Goal: Information Seeking & Learning: Obtain resource

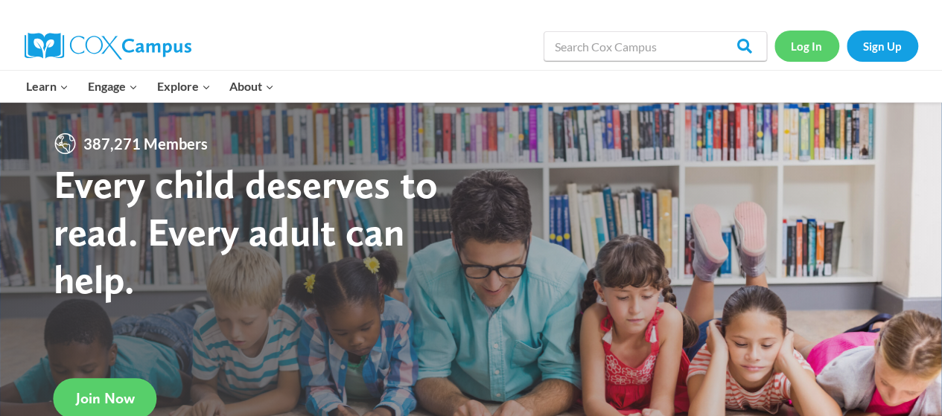
click at [796, 47] on link "Log In" at bounding box center [806, 46] width 65 height 31
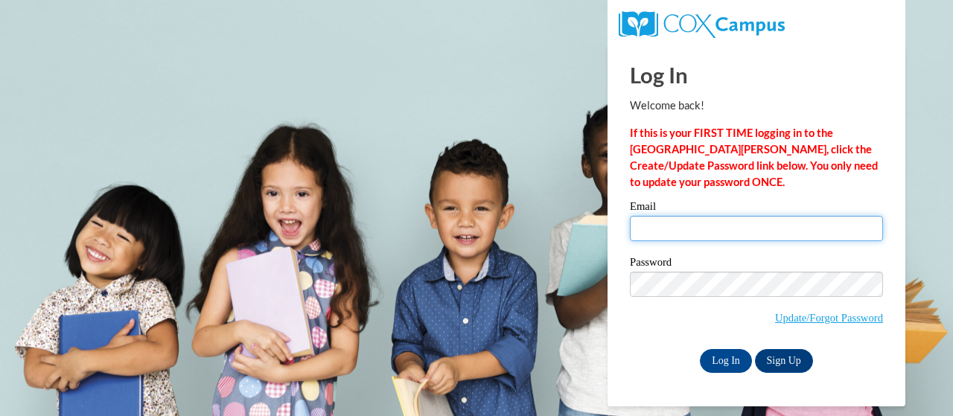
click at [663, 223] on input "Email" at bounding box center [756, 228] width 253 height 25
type input "bfassel@buffaloschools.org"
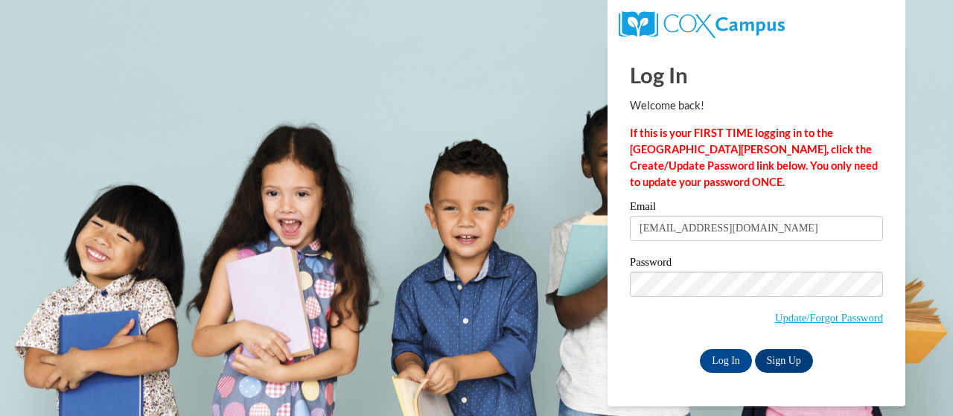
click at [706, 296] on span "Update/Forgot Password" at bounding box center [756, 303] width 253 height 62
click at [730, 368] on input "Log In" at bounding box center [726, 361] width 52 height 24
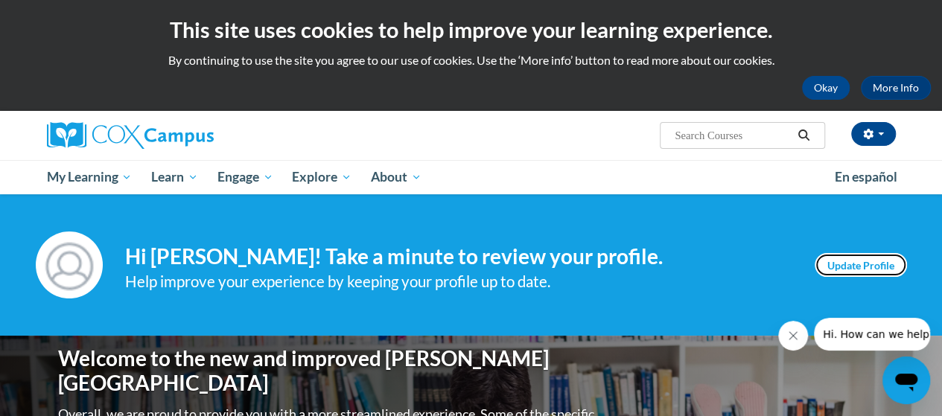
click at [840, 263] on link "Update Profile" at bounding box center [860, 265] width 92 height 24
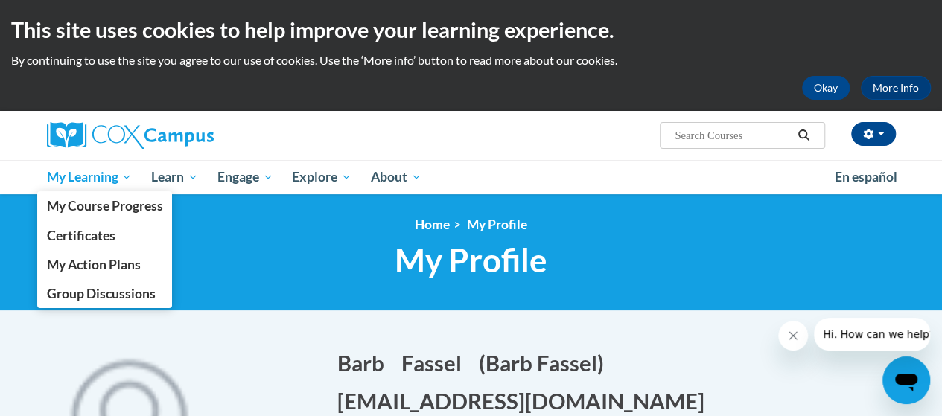
click at [66, 181] on span "My Learning" at bounding box center [89, 177] width 86 height 18
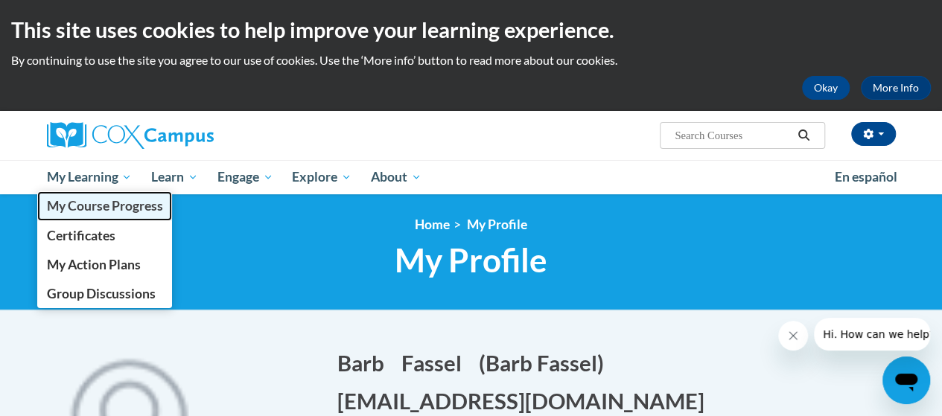
click at [74, 208] on span "My Course Progress" at bounding box center [104, 206] width 116 height 16
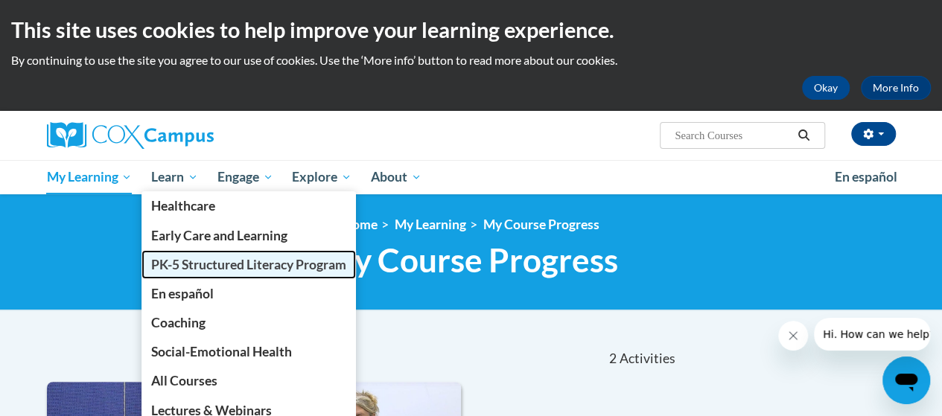
click at [190, 269] on span "PK-5 Structured Literacy Program" at bounding box center [248, 265] width 195 height 16
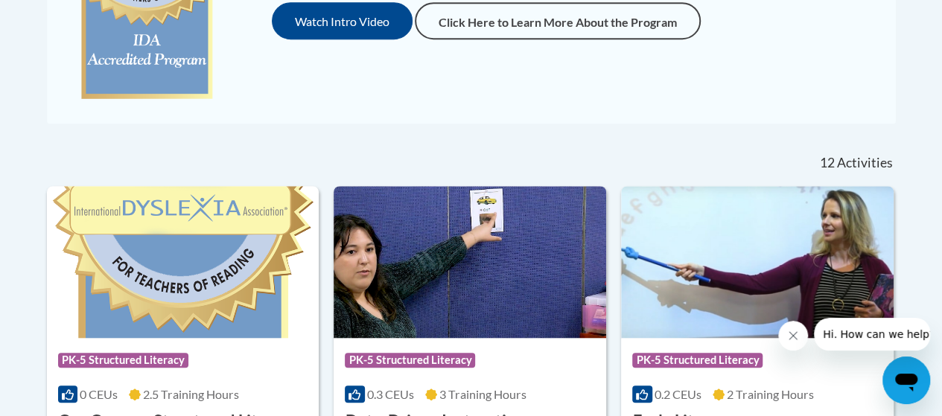
scroll to position [596, 0]
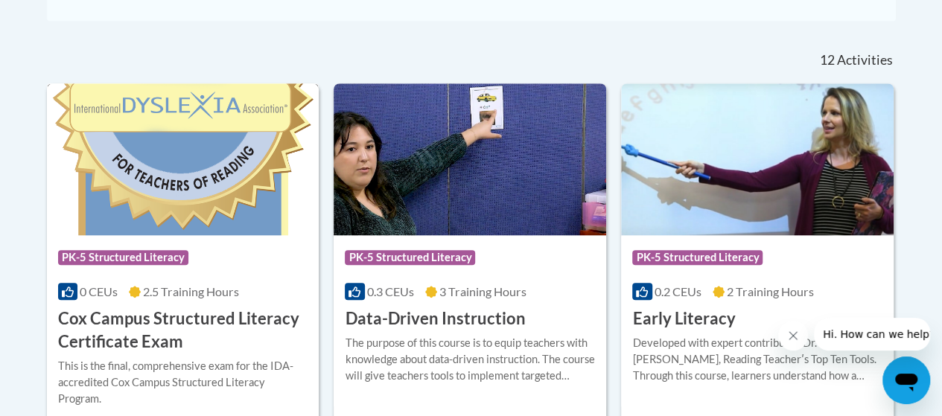
click at [183, 327] on h3 "Cox Campus Structured Literacy Certificate Exam" at bounding box center [183, 330] width 250 height 46
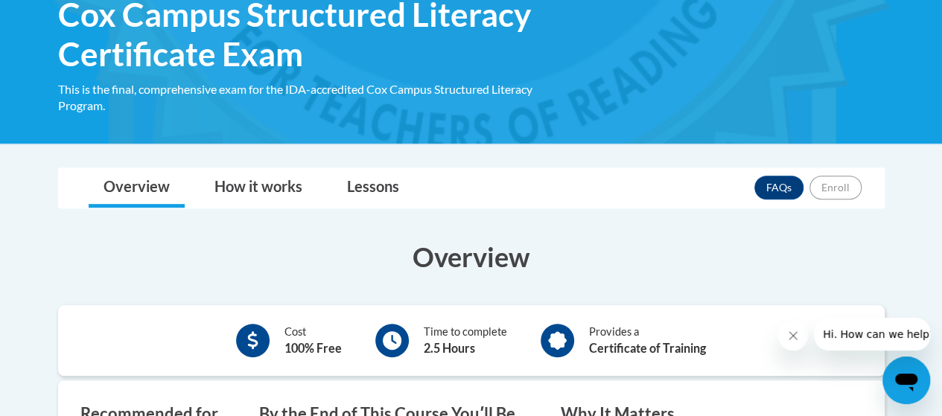
scroll to position [223, 0]
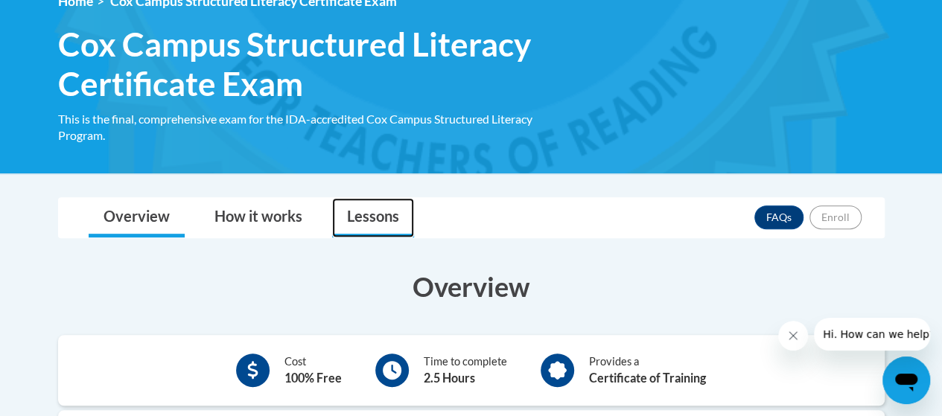
click at [382, 219] on link "Lessons" at bounding box center [373, 217] width 82 height 39
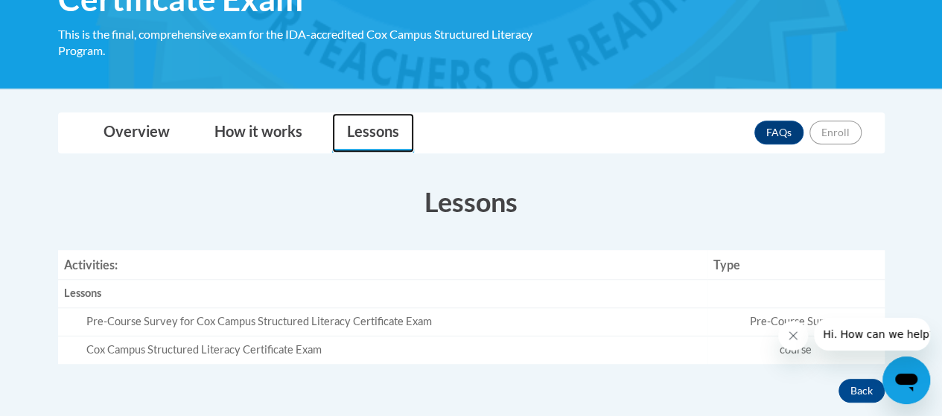
scroll to position [298, 0]
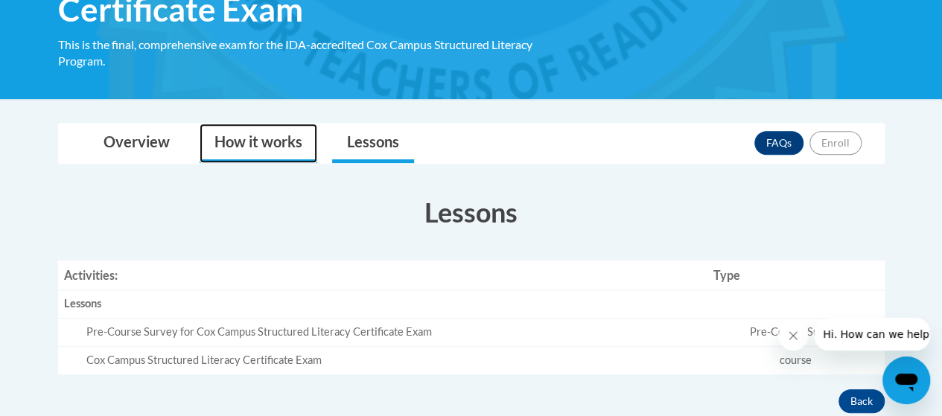
click at [239, 148] on link "How it works" at bounding box center [259, 143] width 118 height 39
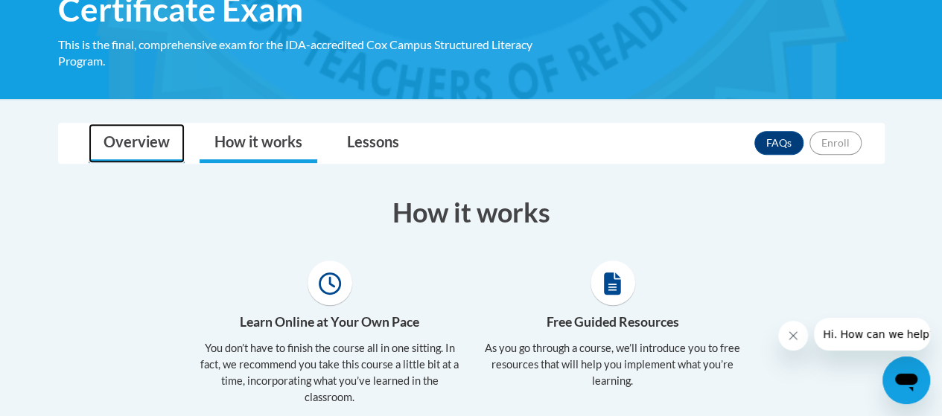
click at [132, 145] on link "Overview" at bounding box center [137, 143] width 96 height 39
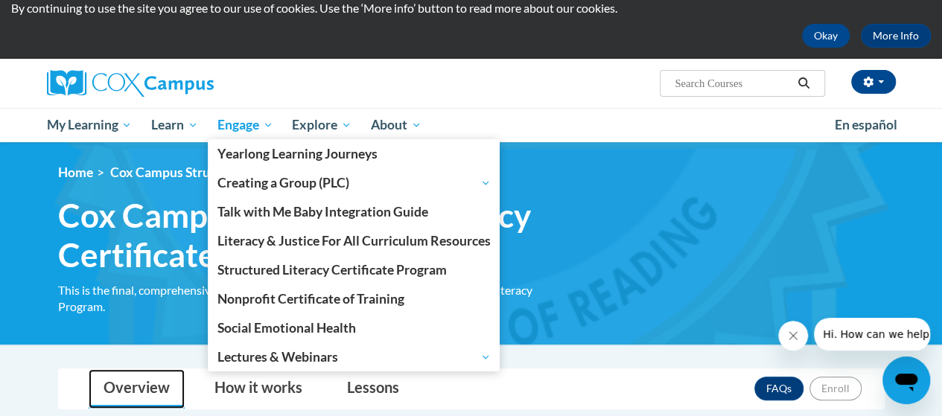
scroll to position [74, 0]
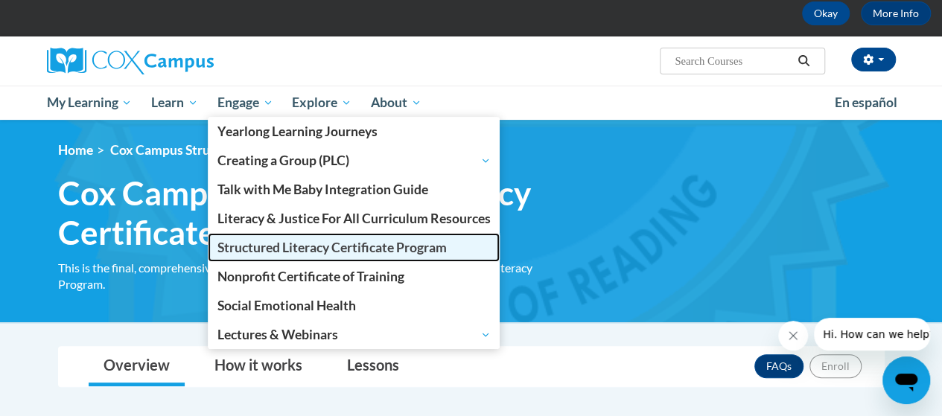
click at [266, 249] on span "Structured Literacy Certificate Program" at bounding box center [331, 248] width 229 height 16
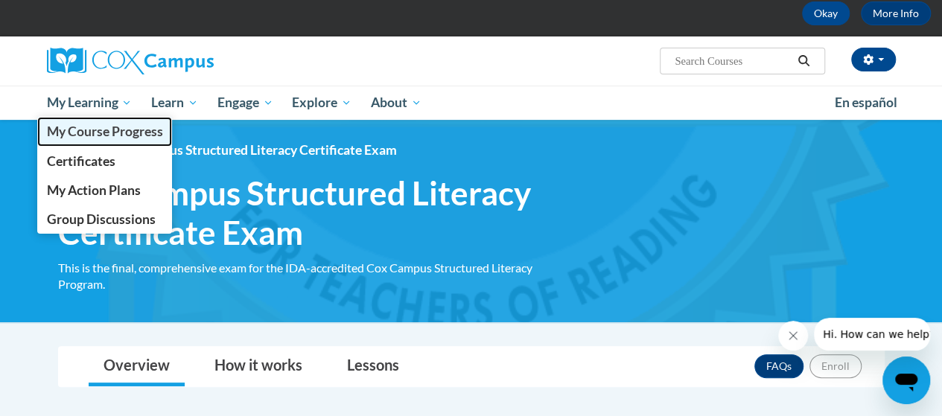
click at [89, 126] on span "My Course Progress" at bounding box center [104, 132] width 116 height 16
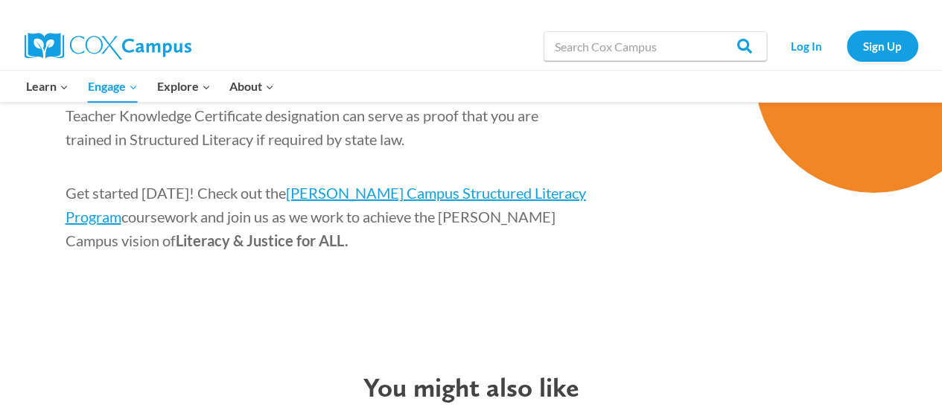
scroll to position [2382, 0]
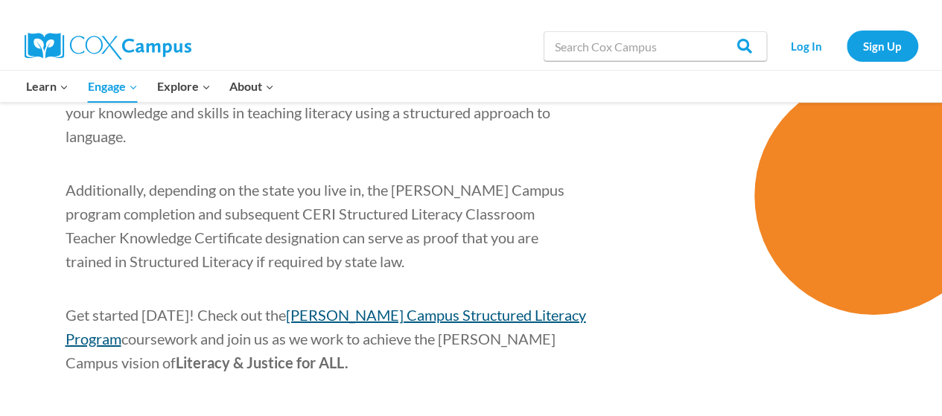
click at [453, 306] on span "Cox Campus Structured Literacy Program" at bounding box center [326, 327] width 520 height 42
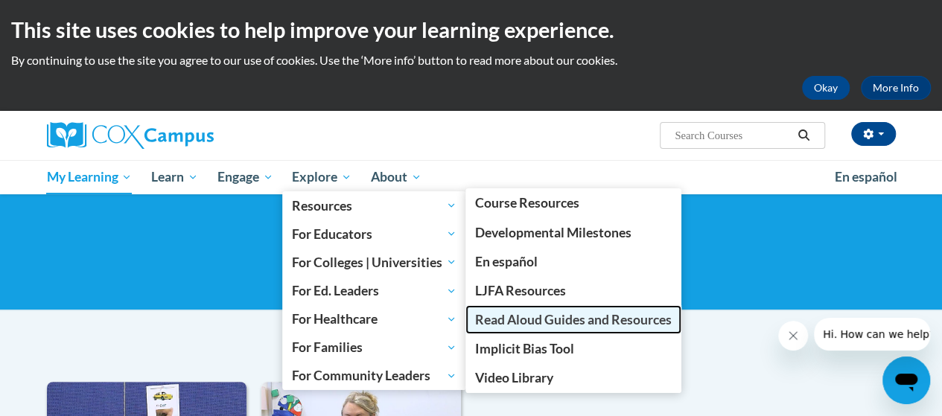
click at [567, 327] on span "Read Aloud Guides and Resources" at bounding box center [573, 320] width 197 height 16
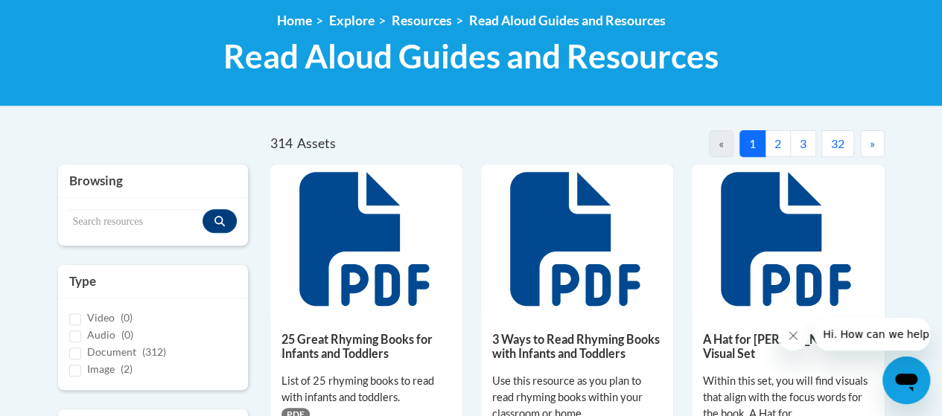
scroll to position [164, 0]
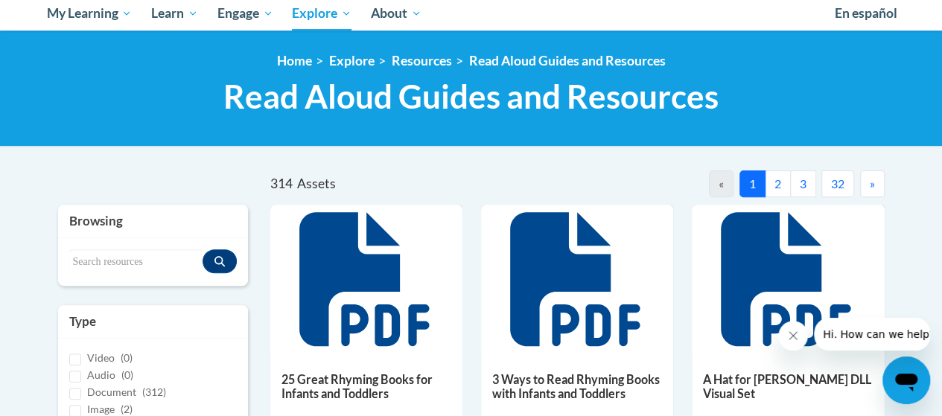
click at [782, 177] on button "2" at bounding box center [778, 183] width 26 height 27
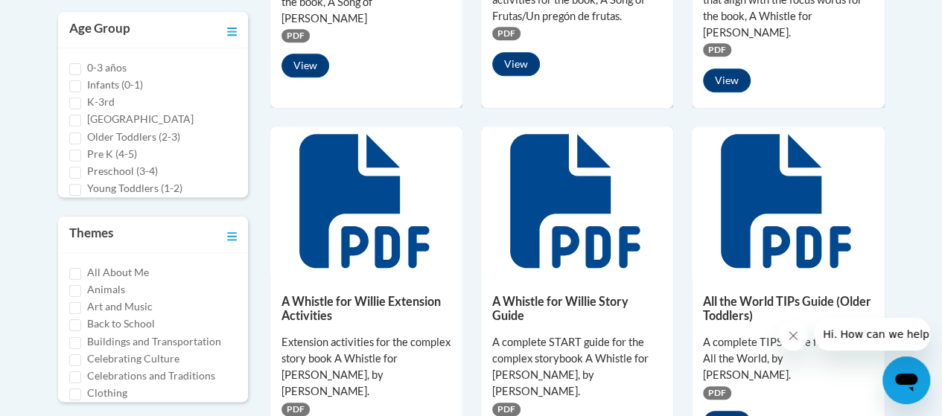
scroll to position [685, 0]
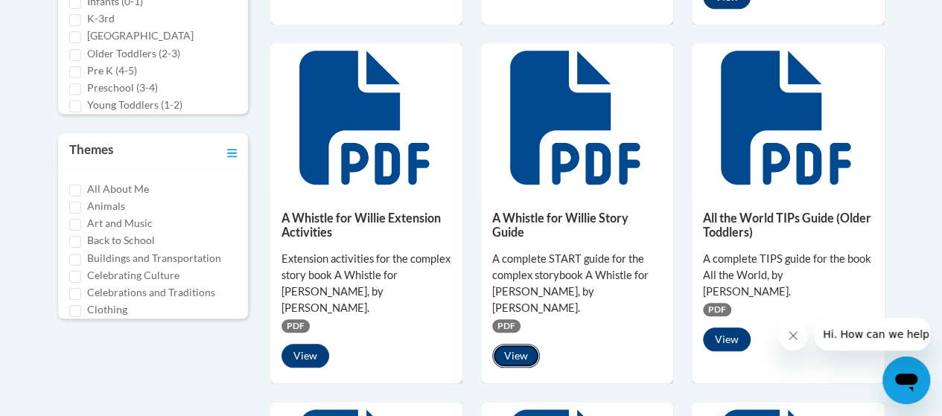
click at [520, 344] on button "View" at bounding box center [516, 356] width 48 height 24
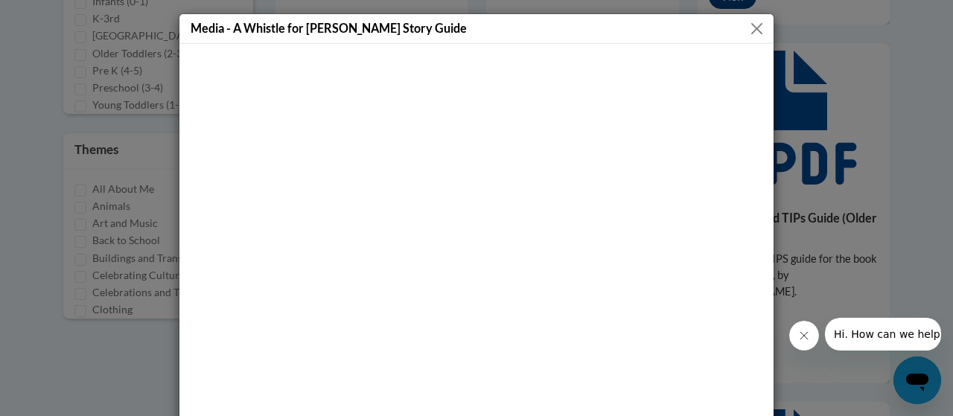
click at [738, 28] on div "Media - A Whistle for Willie Story Guide" at bounding box center [476, 29] width 594 height 30
click at [755, 31] on button "Close" at bounding box center [756, 28] width 19 height 19
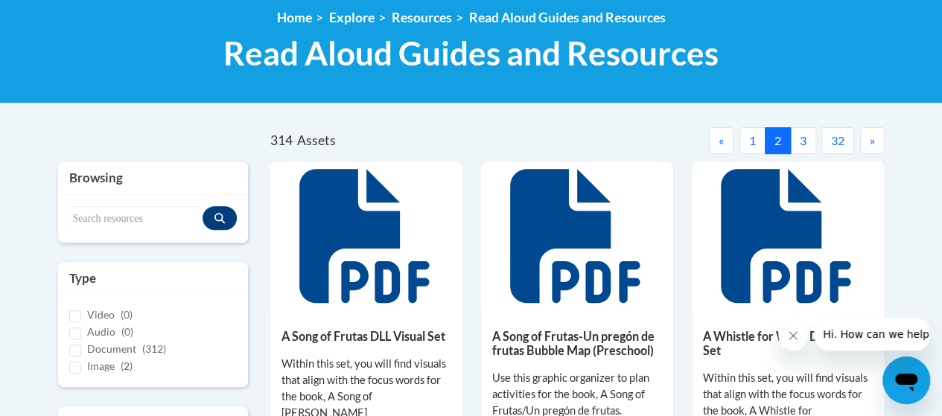
scroll to position [74, 0]
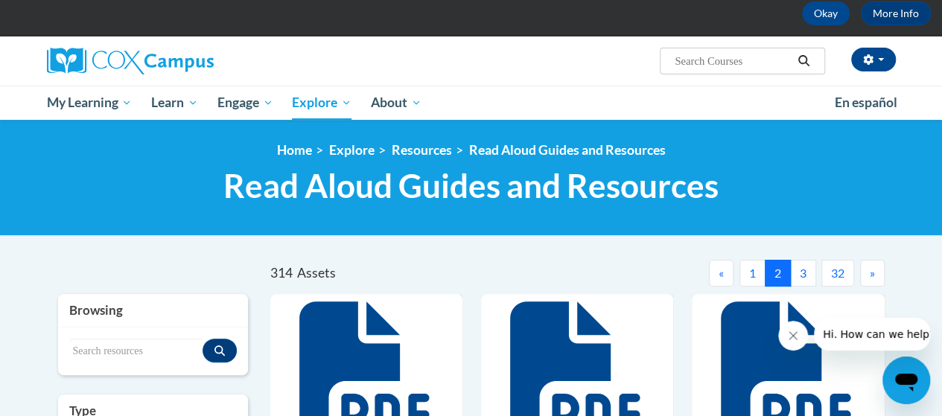
click at [805, 283] on button "3" at bounding box center [803, 273] width 26 height 27
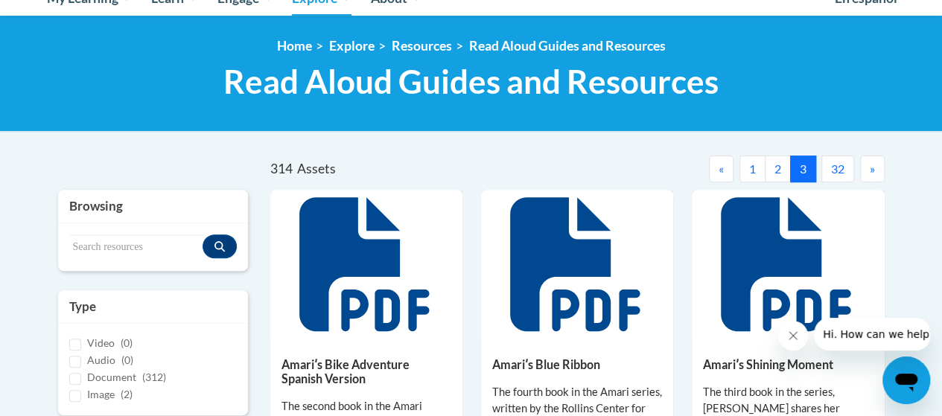
scroll to position [223, 0]
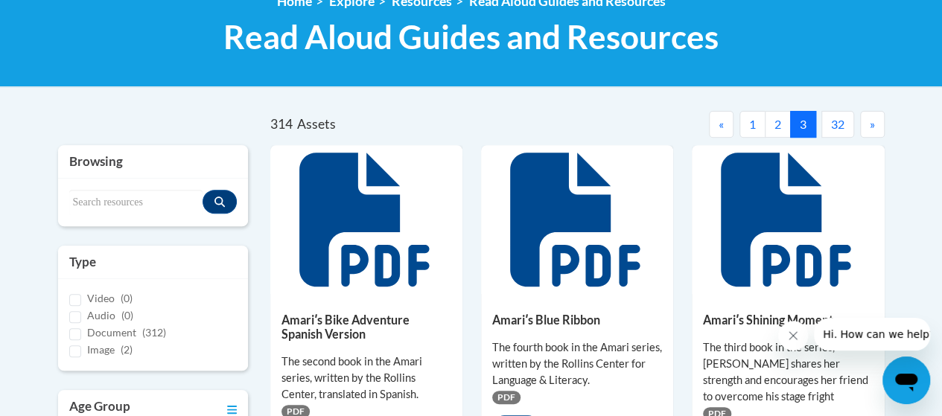
click at [867, 125] on button "»" at bounding box center [872, 124] width 25 height 27
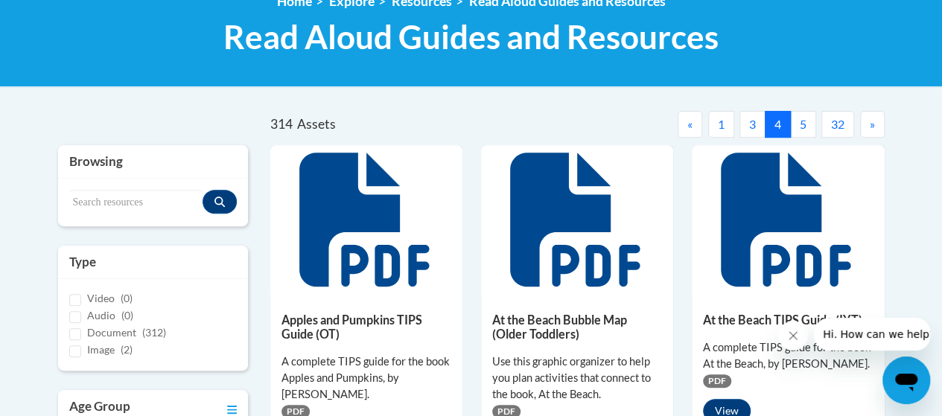
click at [801, 127] on button "5" at bounding box center [803, 124] width 26 height 27
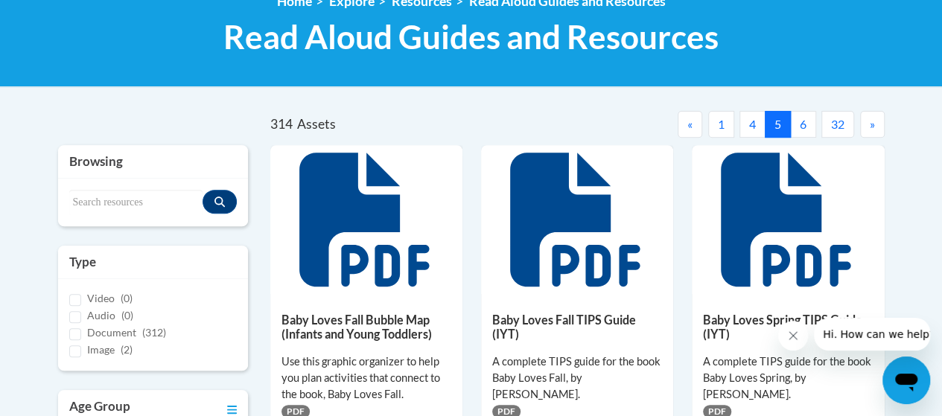
click at [801, 133] on button "6" at bounding box center [803, 124] width 26 height 27
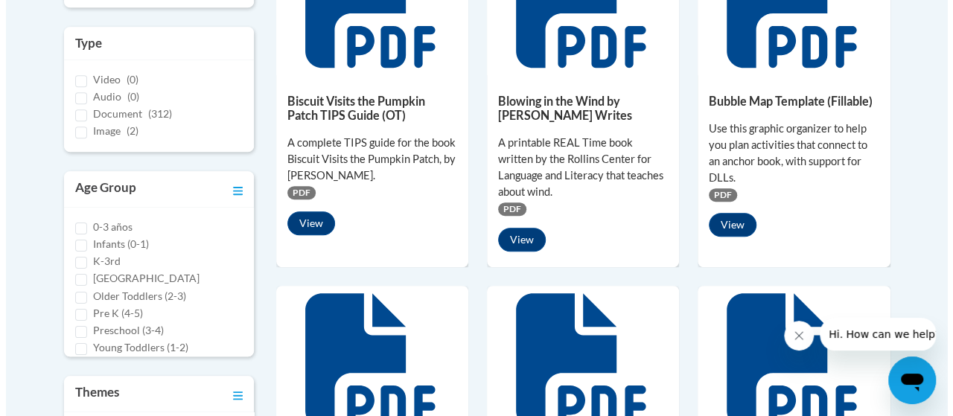
scroll to position [447, 0]
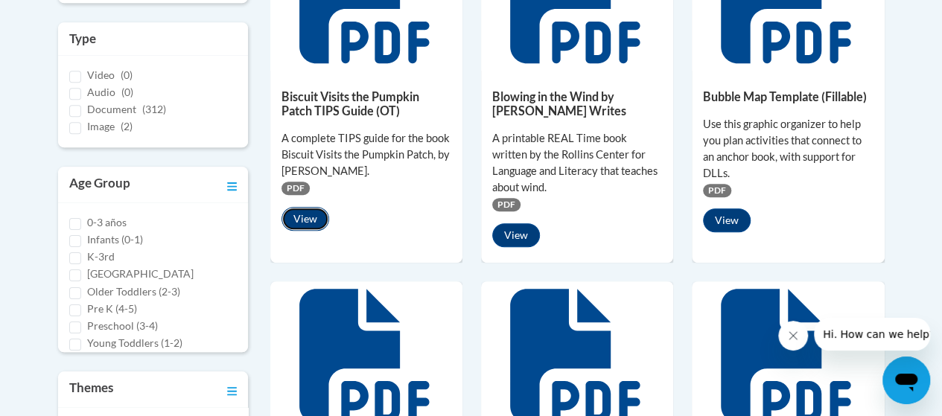
click at [315, 217] on button "View" at bounding box center [305, 219] width 48 height 24
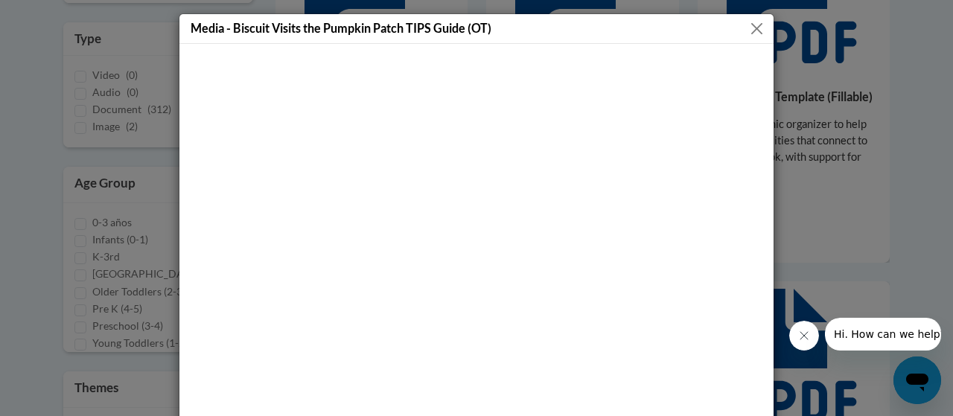
click at [754, 32] on button "Close" at bounding box center [756, 28] width 19 height 19
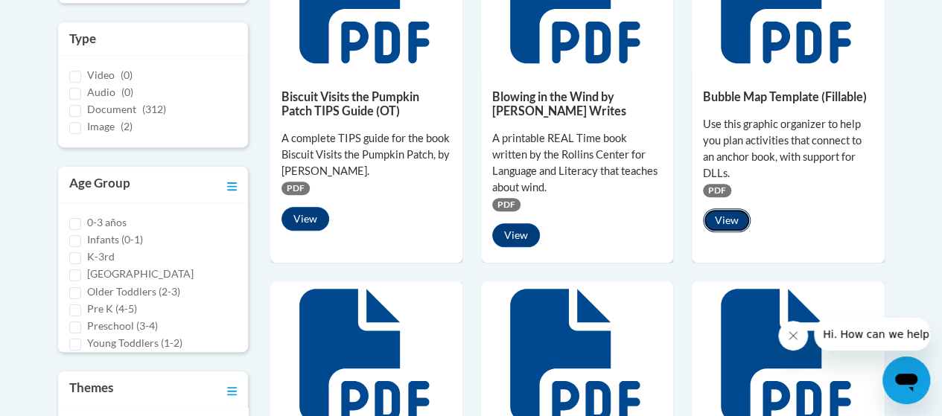
click at [722, 223] on button "View" at bounding box center [727, 220] width 48 height 24
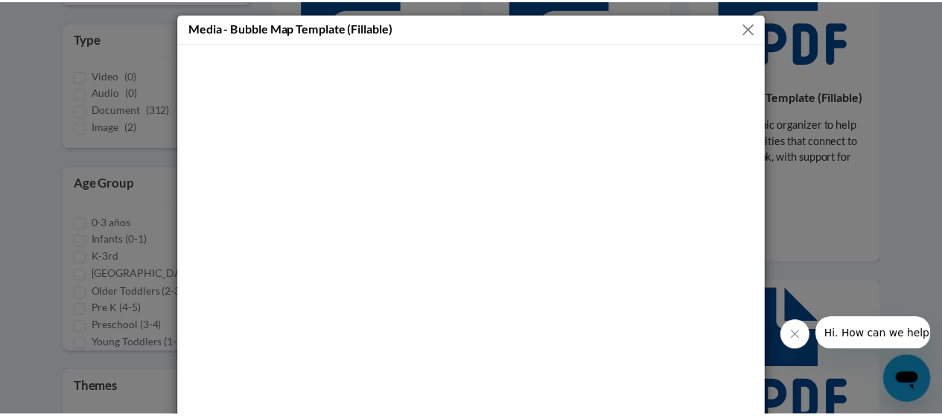
scroll to position [0, 0]
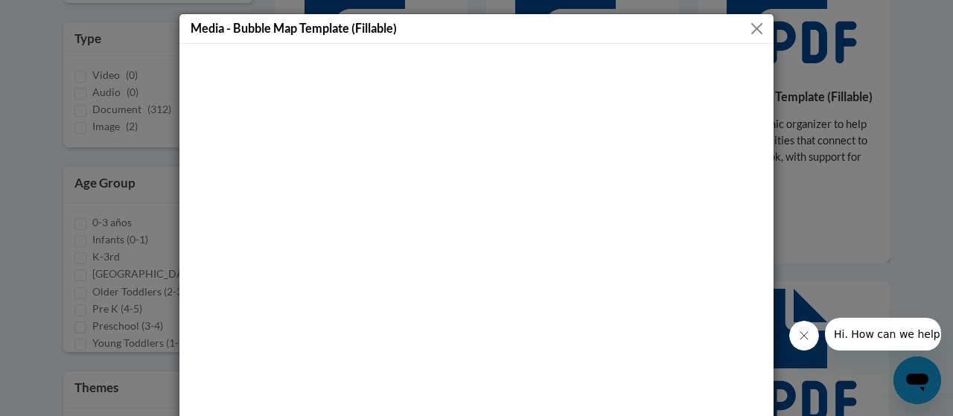
click at [753, 35] on button "Close" at bounding box center [756, 28] width 19 height 19
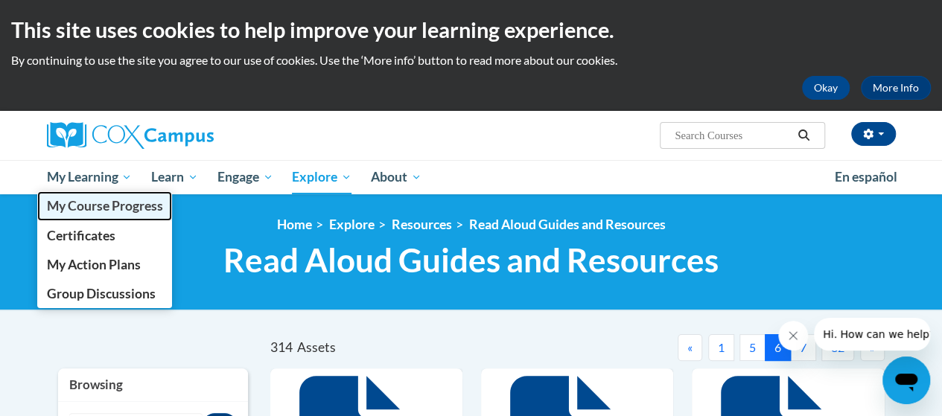
click at [90, 208] on span "My Course Progress" at bounding box center [104, 206] width 116 height 16
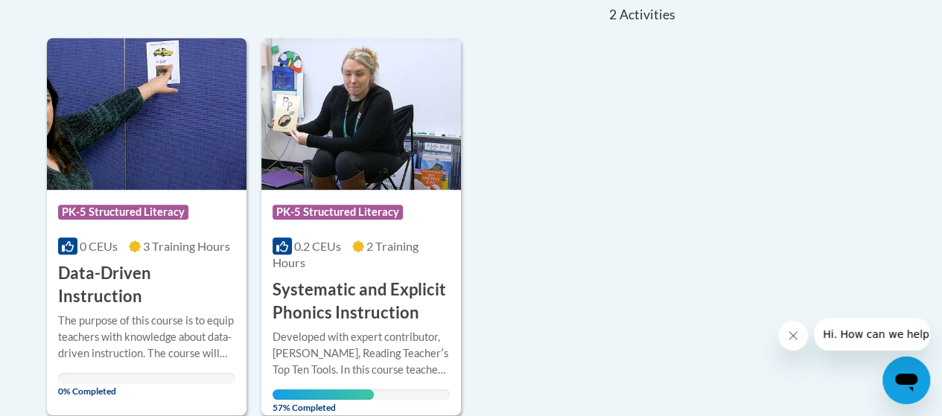
scroll to position [372, 0]
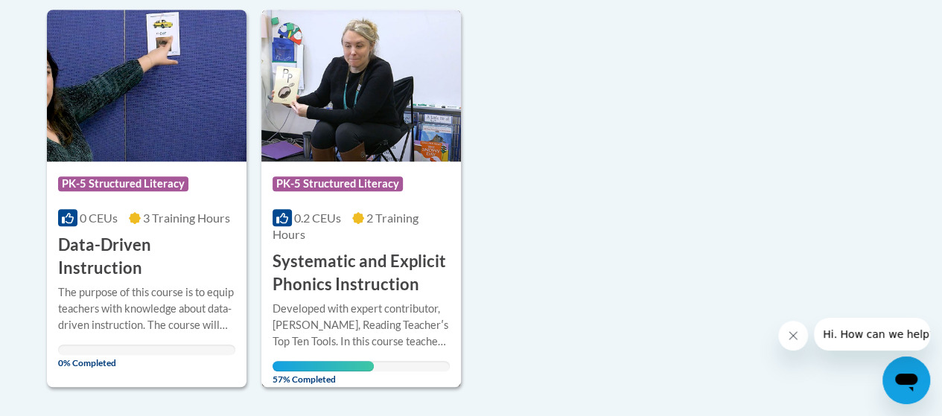
click at [362, 128] on img at bounding box center [361, 86] width 200 height 152
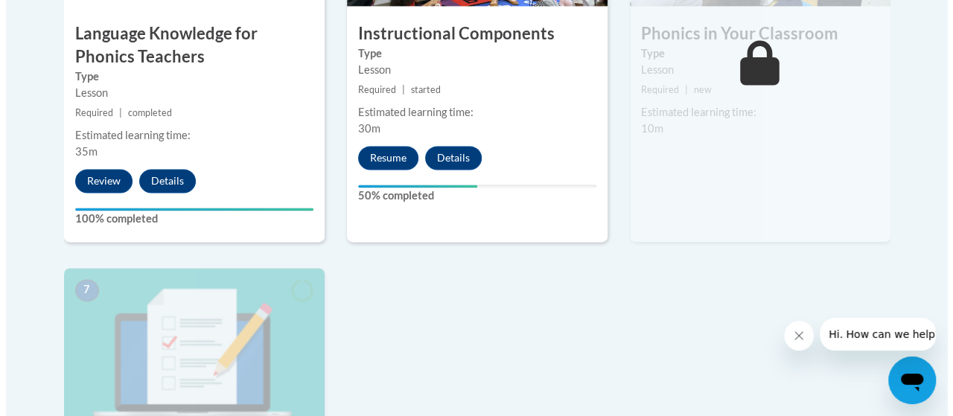
scroll to position [968, 0]
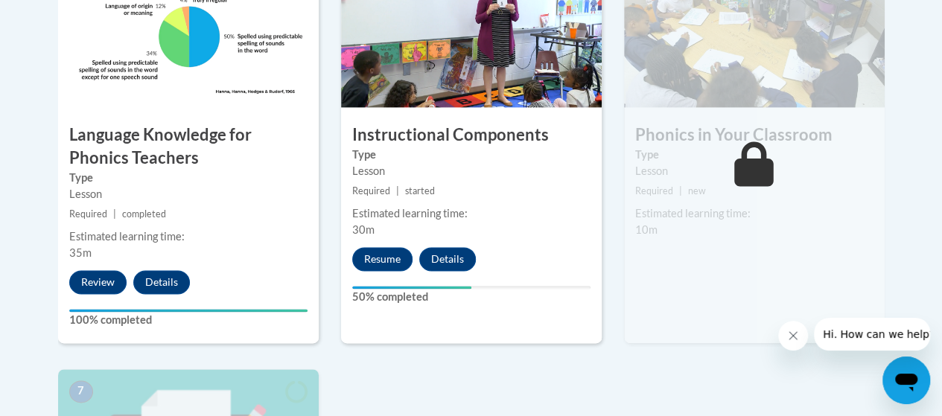
click at [188, 183] on label "Type" at bounding box center [188, 178] width 238 height 16
click at [84, 281] on button "Review" at bounding box center [97, 282] width 57 height 24
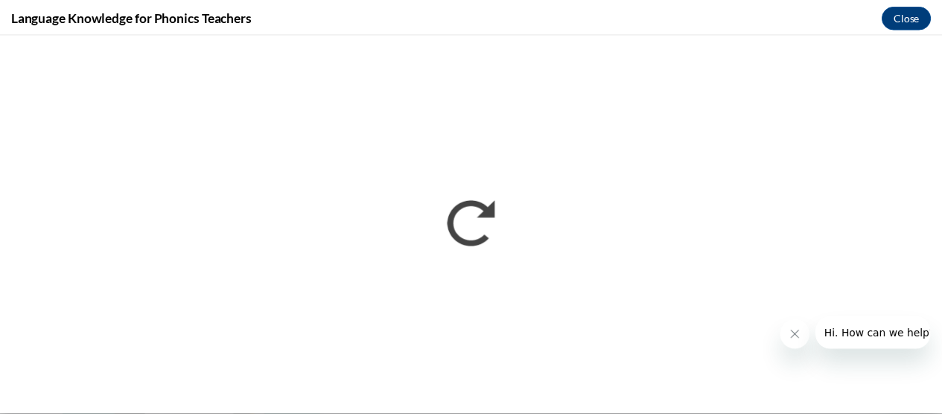
scroll to position [0, 0]
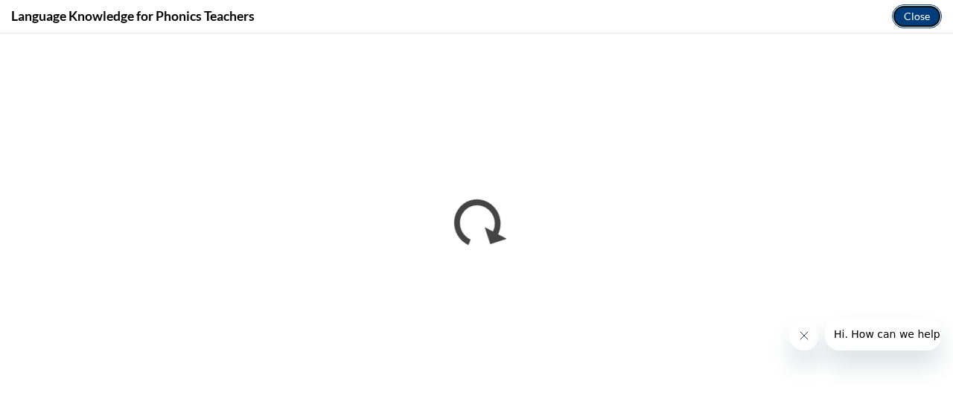
click at [904, 14] on button "Close" at bounding box center [917, 16] width 50 height 24
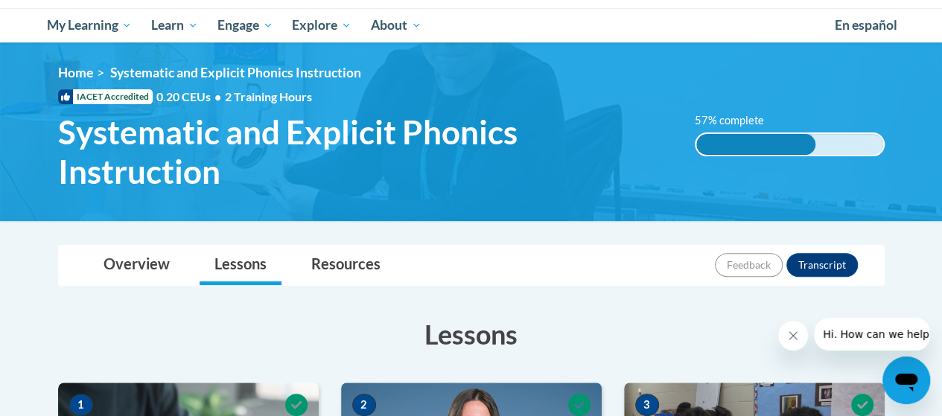
scroll to position [74, 0]
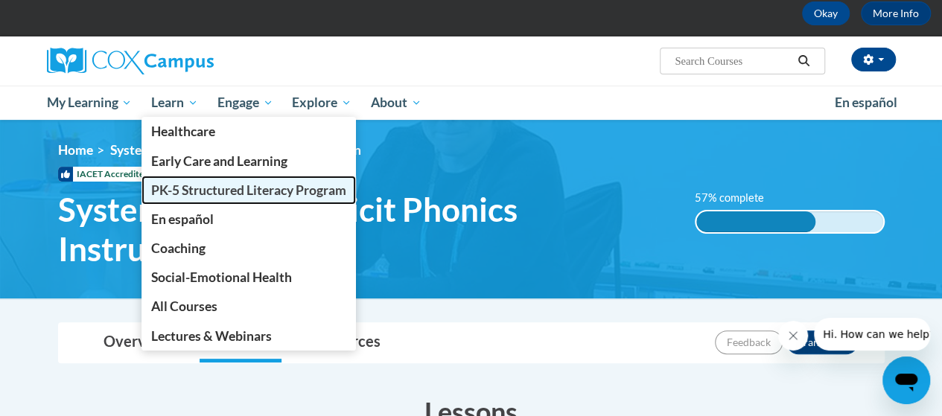
click at [173, 188] on span "PK-5 Structured Literacy Program" at bounding box center [248, 190] width 195 height 16
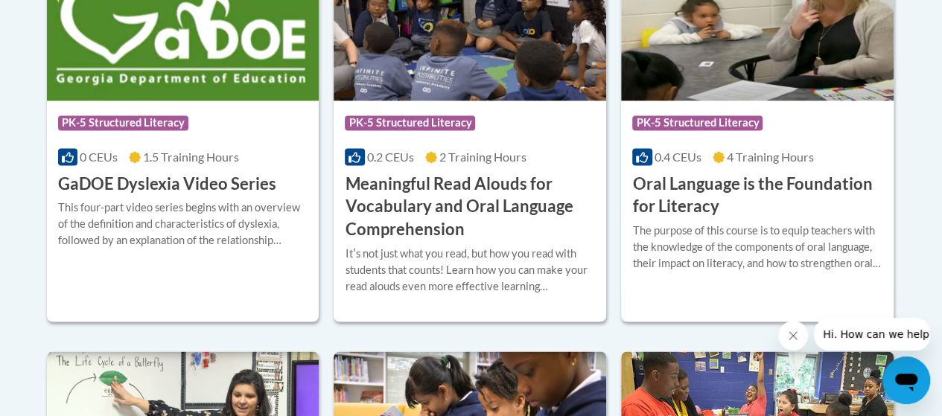
scroll to position [1117, 0]
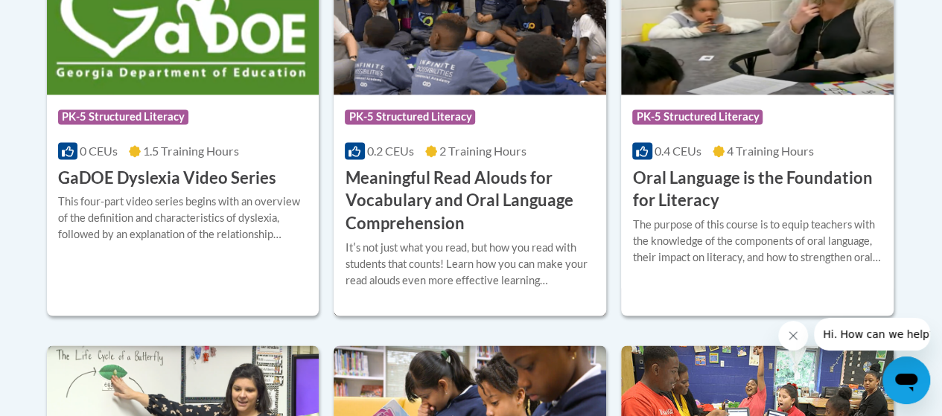
click at [414, 204] on h3 "Meaningful Read Alouds for Vocabulary and Oral Language Comprehension" at bounding box center [470, 201] width 250 height 68
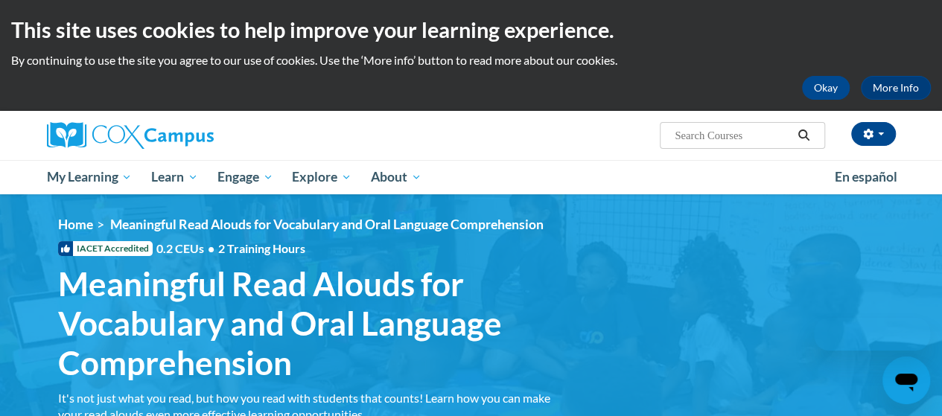
scroll to position [298, 0]
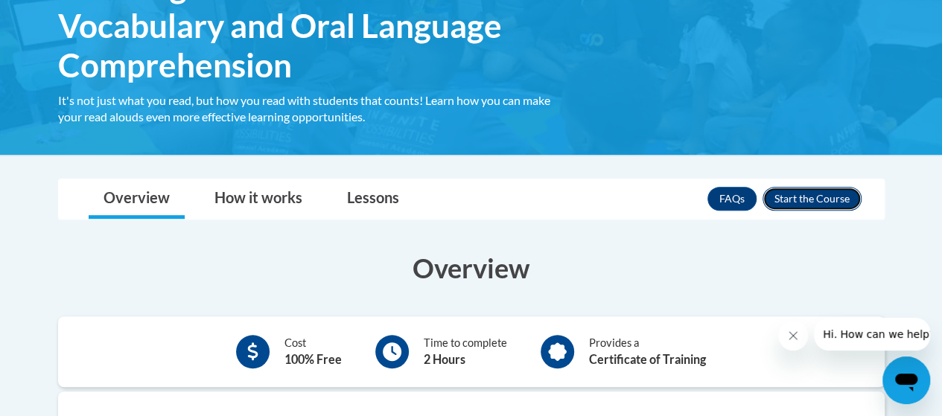
click at [800, 203] on button "Enroll" at bounding box center [811, 199] width 99 height 24
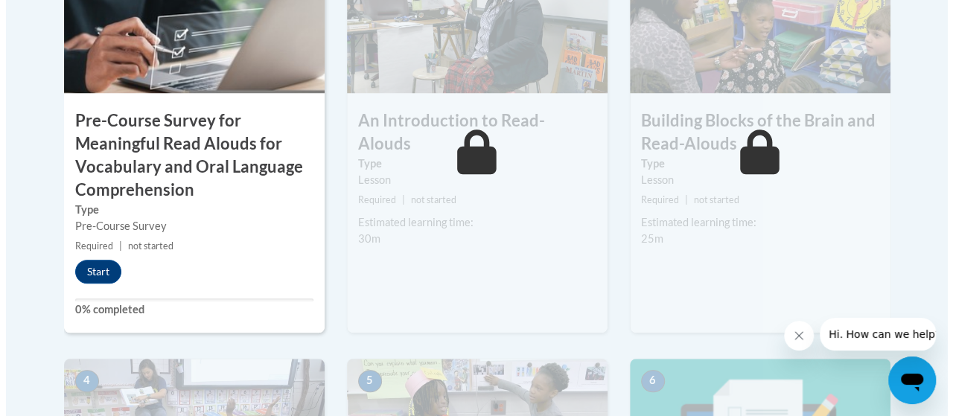
scroll to position [596, 0]
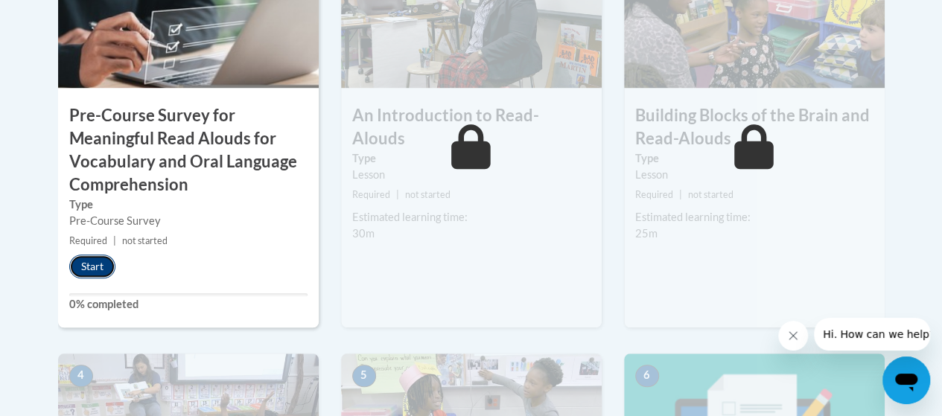
click at [89, 272] on button "Start" at bounding box center [92, 267] width 46 height 24
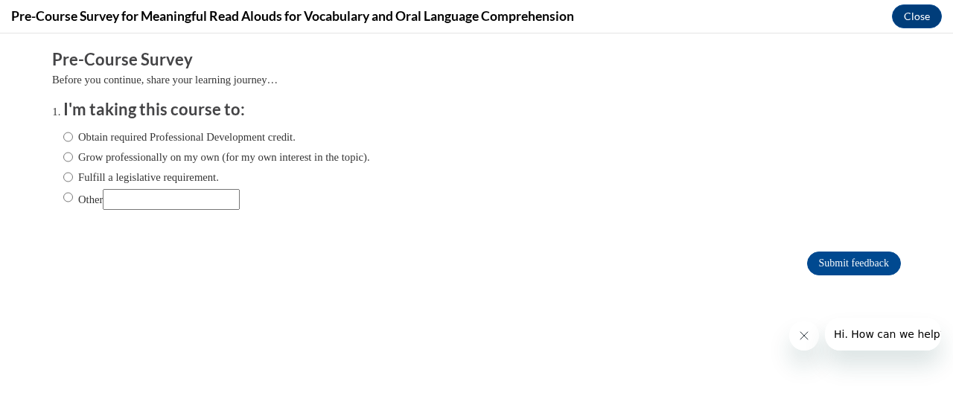
scroll to position [0, 0]
click at [91, 154] on label "Grow professionally on my own (for my own interest in the topic)." at bounding box center [216, 157] width 307 height 16
click at [73, 154] on input "Grow professionally on my own (for my own interest in the topic)." at bounding box center [68, 157] width 10 height 16
radio input "true"
click at [841, 261] on input "Submit feedback" at bounding box center [854, 264] width 94 height 24
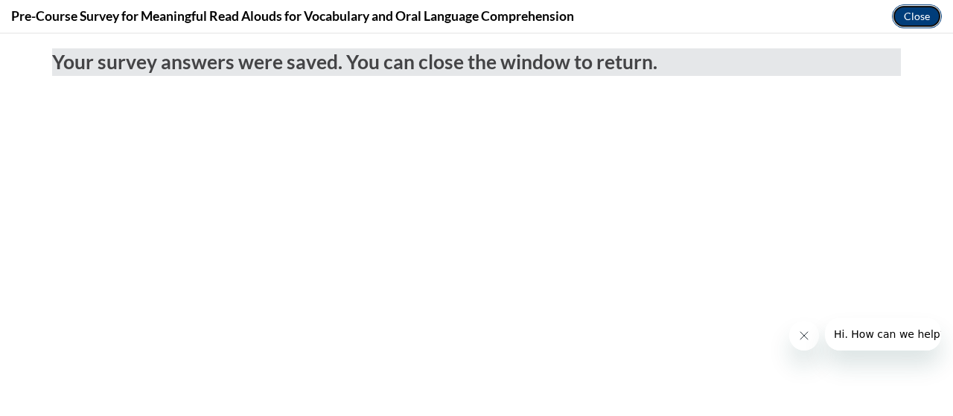
drag, startPoint x: 907, startPoint y: 14, endPoint x: 904, endPoint y: 24, distance: 10.4
click at [907, 14] on button "Close" at bounding box center [917, 16] width 50 height 24
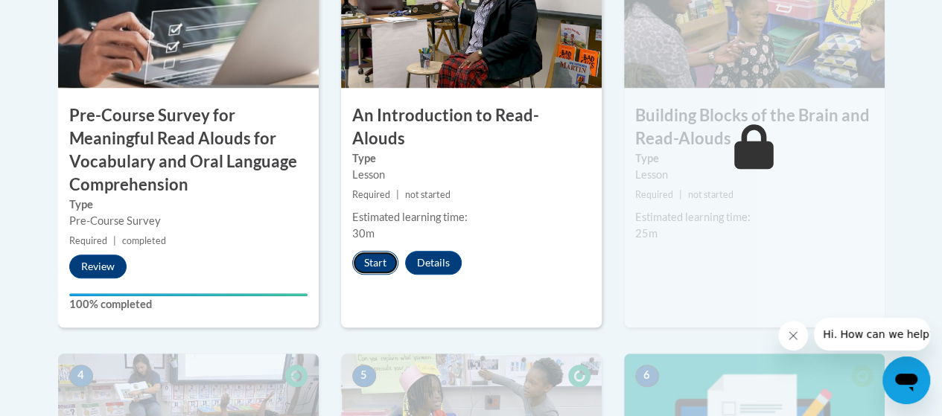
click at [372, 251] on button "Start" at bounding box center [375, 263] width 46 height 24
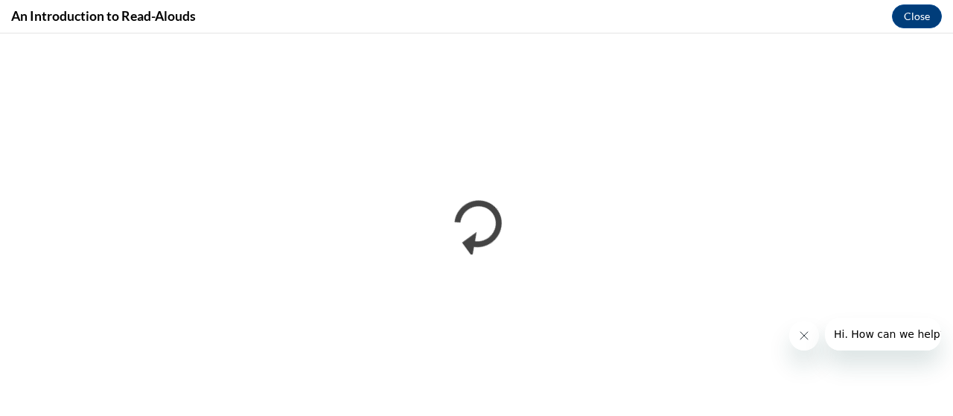
click at [263, 20] on div "An Introduction to Read-Alouds Close" at bounding box center [476, 16] width 953 height 33
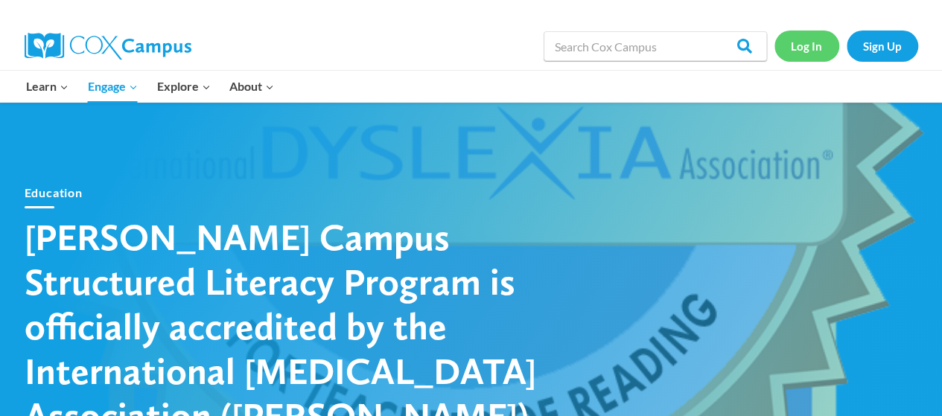
click at [815, 51] on link "Log In" at bounding box center [806, 46] width 65 height 31
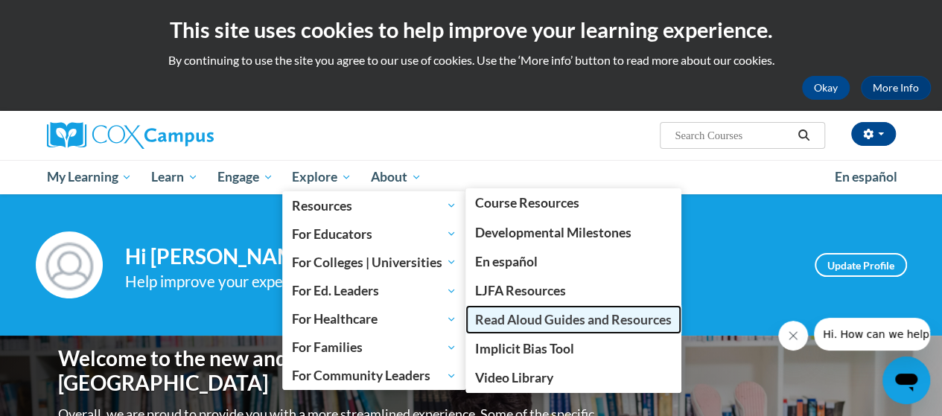
click at [581, 321] on span "Read Aloud Guides and Resources" at bounding box center [573, 320] width 197 height 16
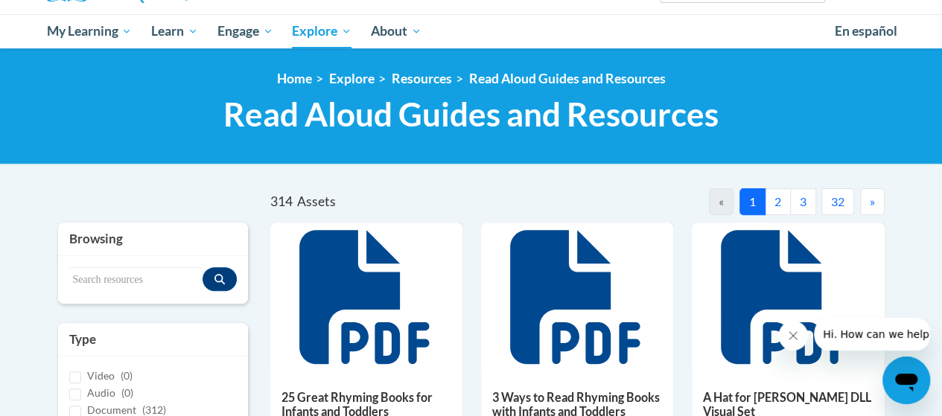
scroll to position [149, 0]
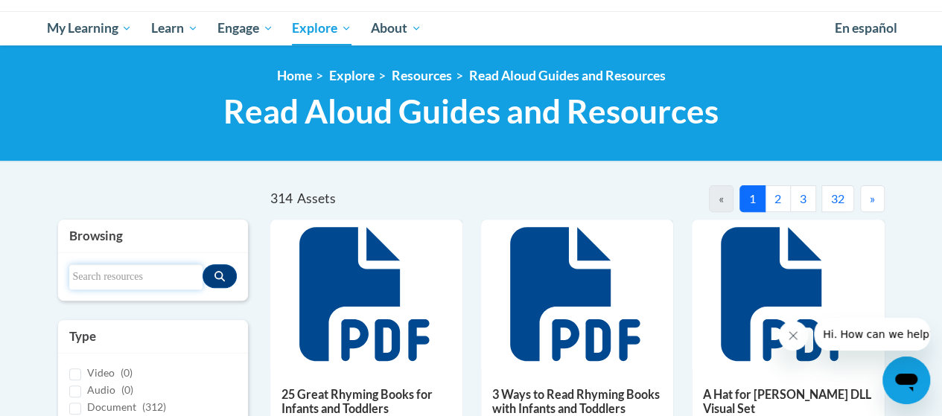
click at [146, 279] on input "Search resources" at bounding box center [135, 276] width 133 height 25
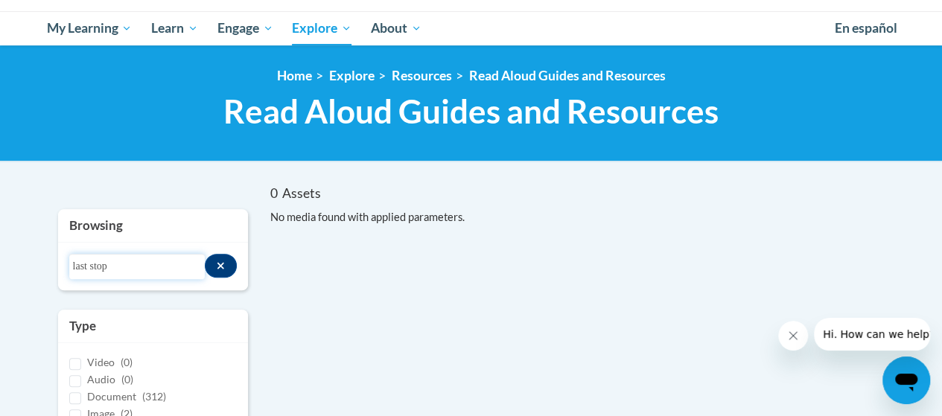
drag, startPoint x: 130, startPoint y: 269, endPoint x: 23, endPoint y: 269, distance: 106.5
type input "market"
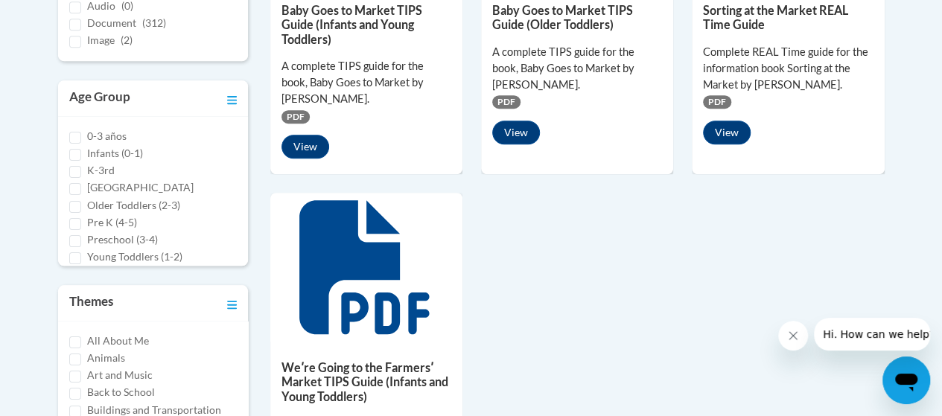
scroll to position [521, 0]
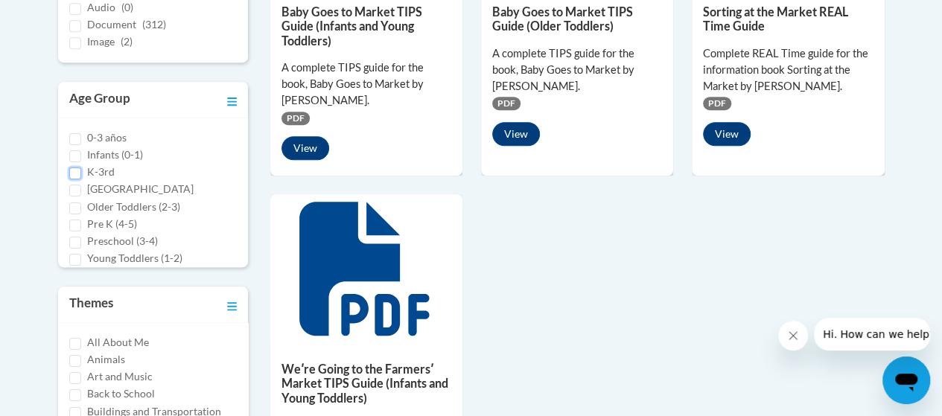
click at [76, 172] on input "K-3rd" at bounding box center [75, 173] width 12 height 12
checkbox input "true"
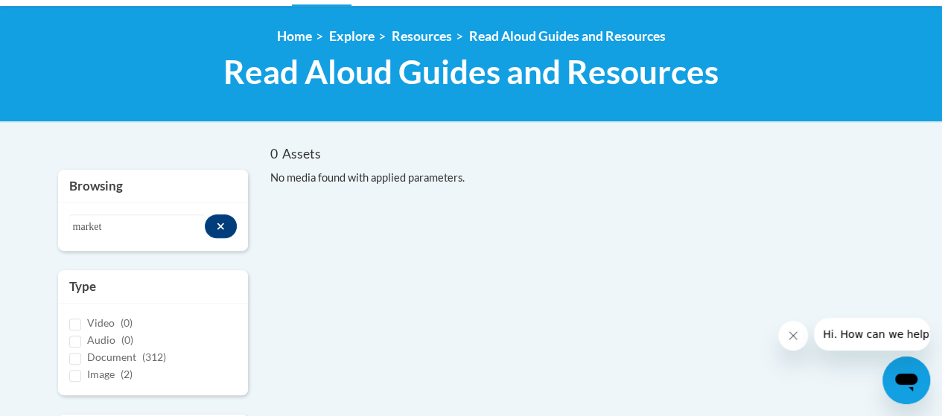
scroll to position [149, 0]
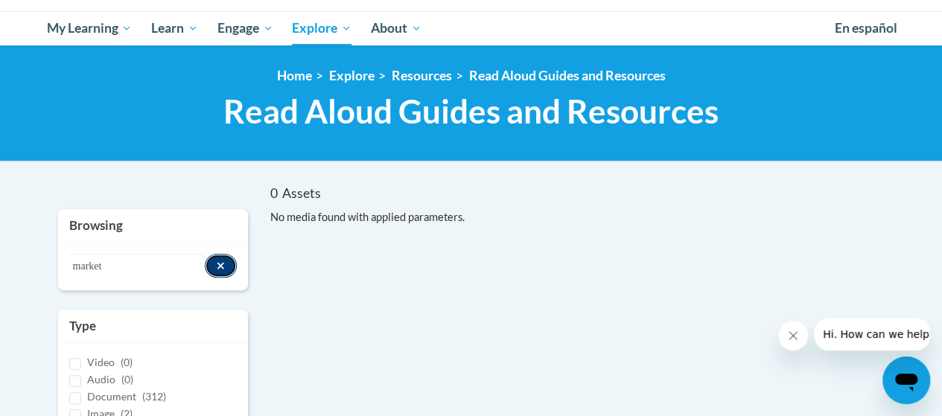
click at [230, 258] on button "Search resources" at bounding box center [221, 266] width 32 height 24
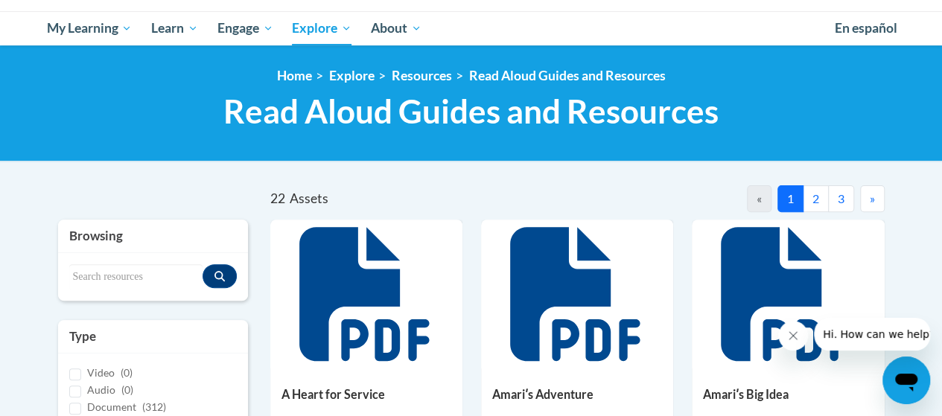
click at [820, 203] on button "2" at bounding box center [815, 198] width 26 height 27
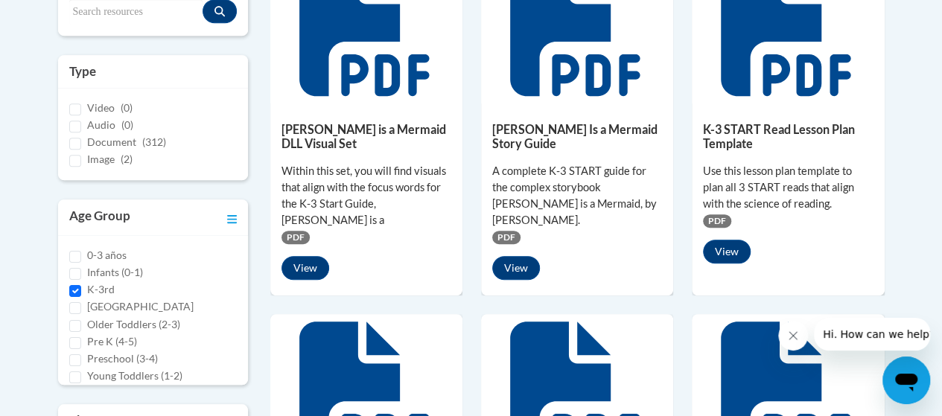
scroll to position [447, 0]
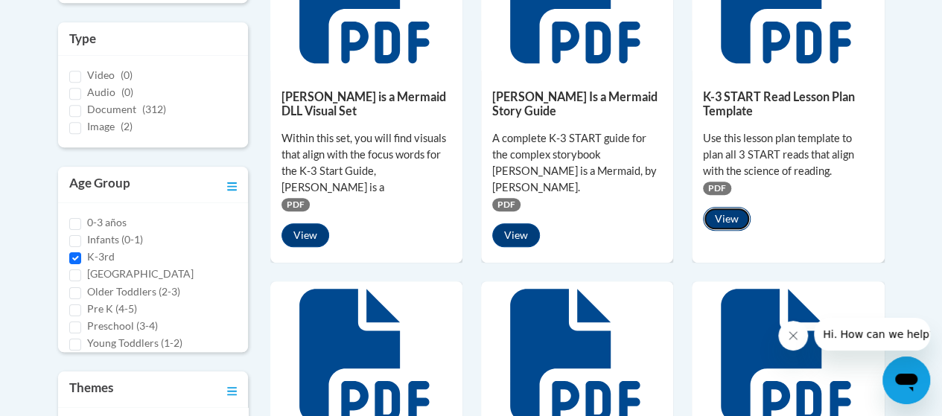
click at [730, 221] on button "View" at bounding box center [727, 219] width 48 height 24
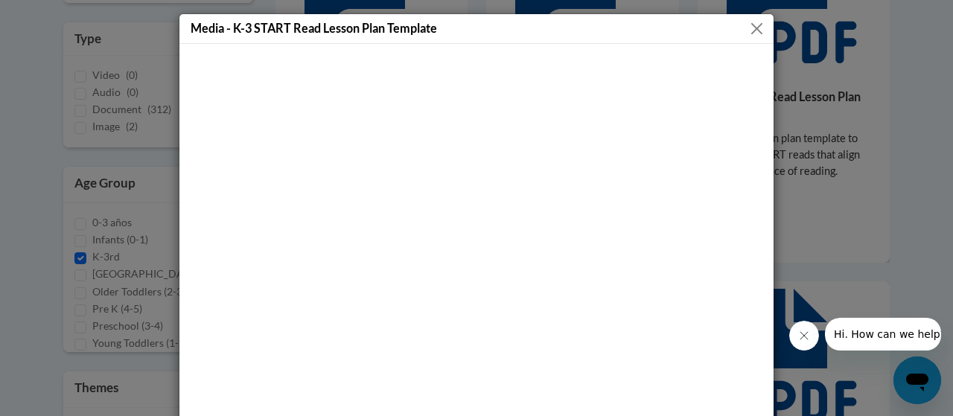
click at [747, 28] on button "Close" at bounding box center [756, 28] width 19 height 19
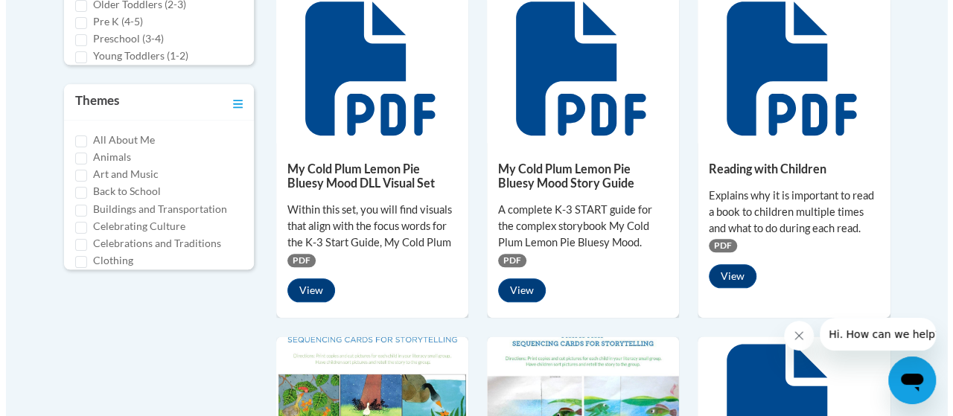
scroll to position [744, 0]
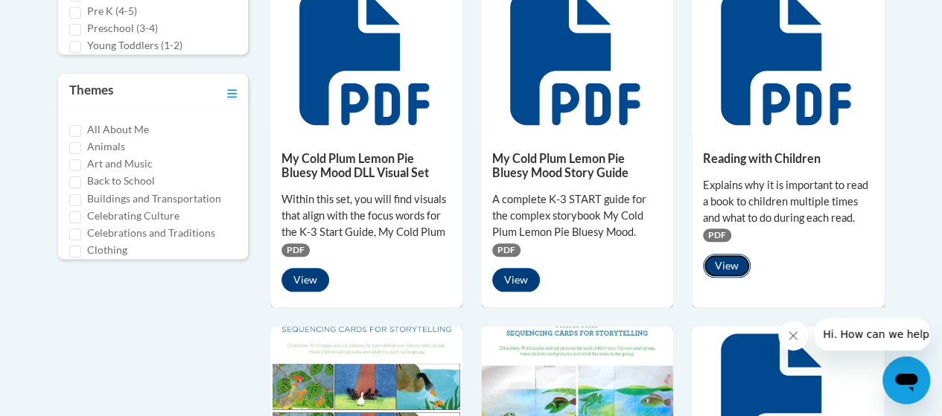
click at [730, 254] on button "View" at bounding box center [727, 266] width 48 height 24
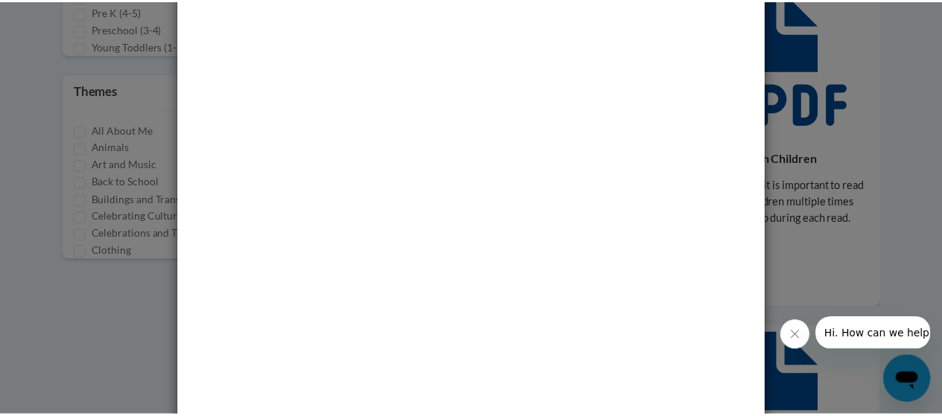
scroll to position [0, 0]
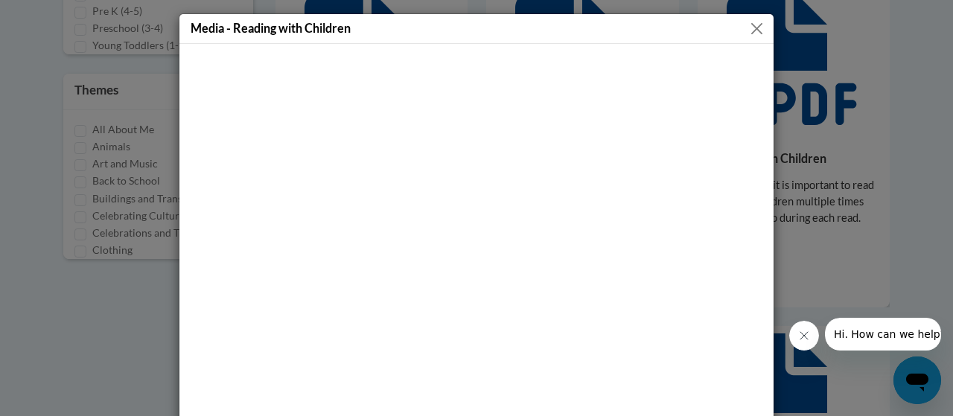
click at [752, 33] on button "Close" at bounding box center [756, 28] width 19 height 19
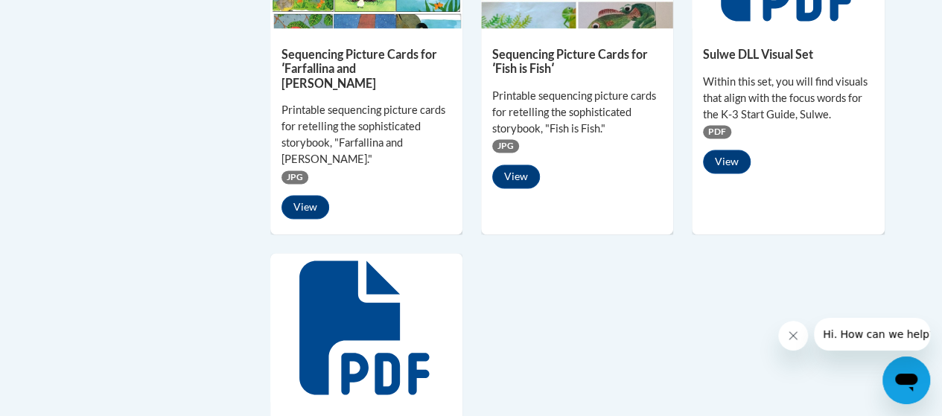
scroll to position [1265, 0]
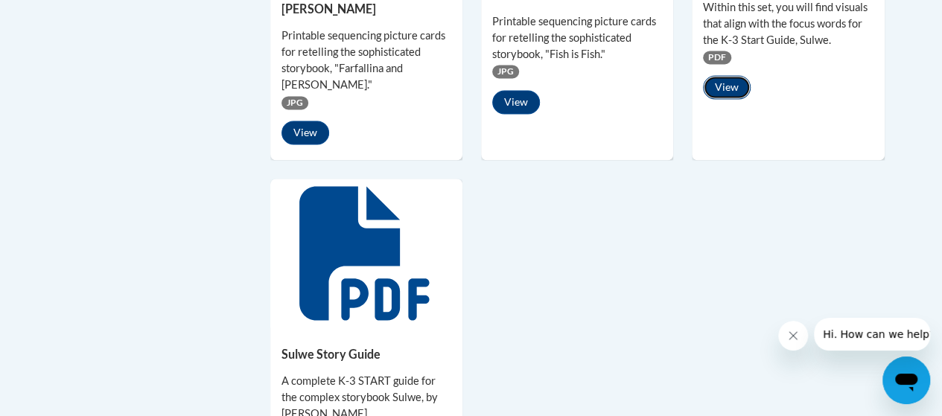
click at [724, 75] on button "View" at bounding box center [727, 87] width 48 height 24
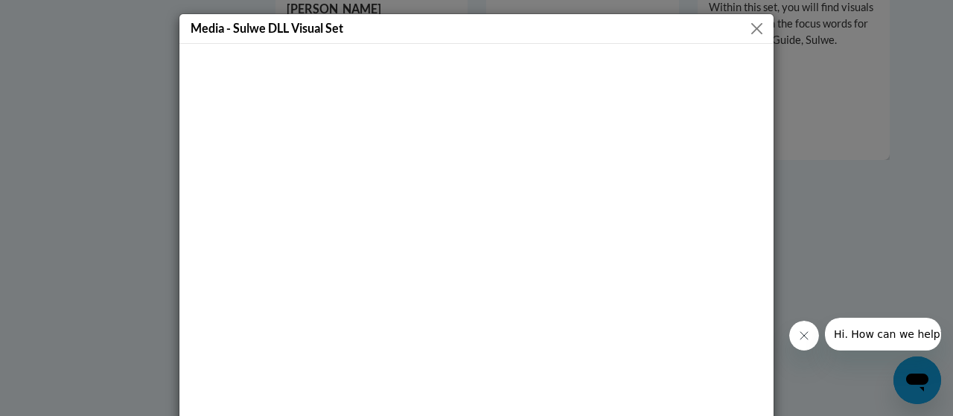
click at [747, 28] on button "Close" at bounding box center [756, 28] width 19 height 19
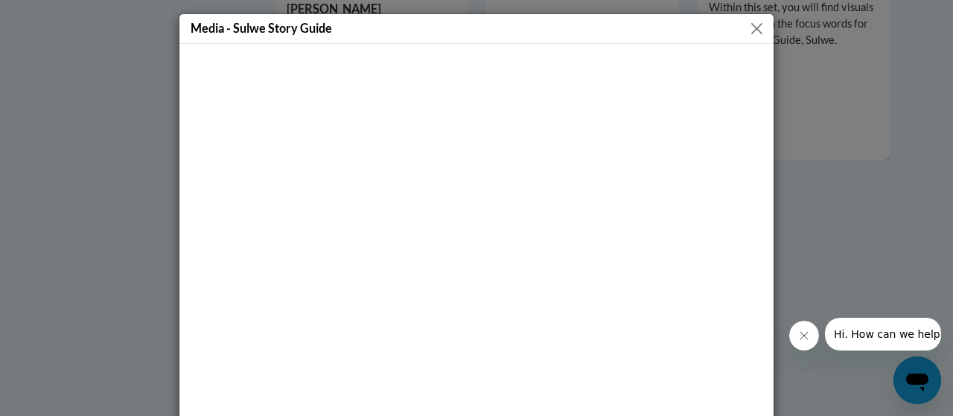
click at [754, 22] on button "Close" at bounding box center [756, 28] width 19 height 19
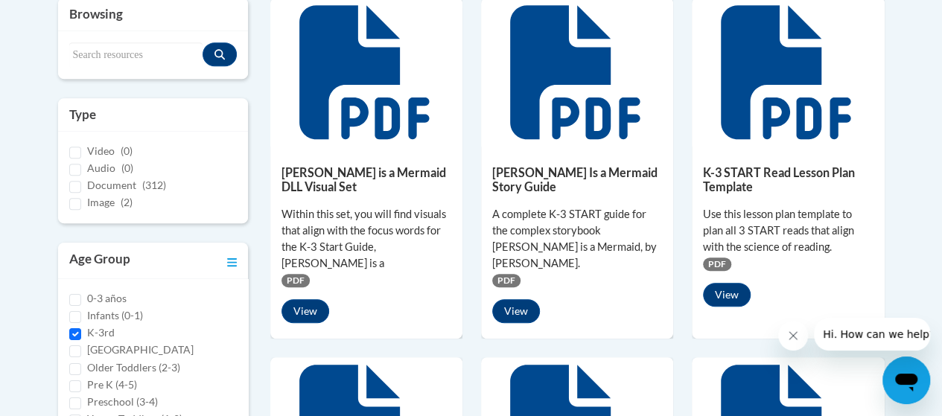
scroll to position [372, 0]
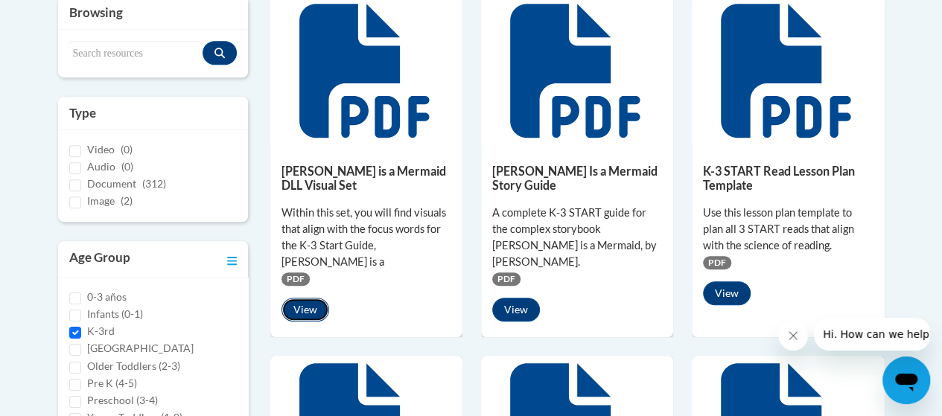
click at [313, 298] on button "View" at bounding box center [305, 310] width 48 height 24
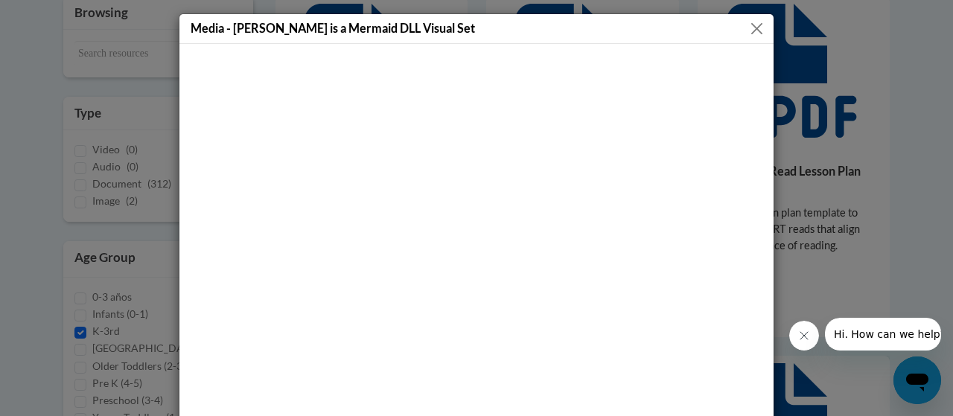
click at [747, 31] on button "Close" at bounding box center [756, 28] width 19 height 19
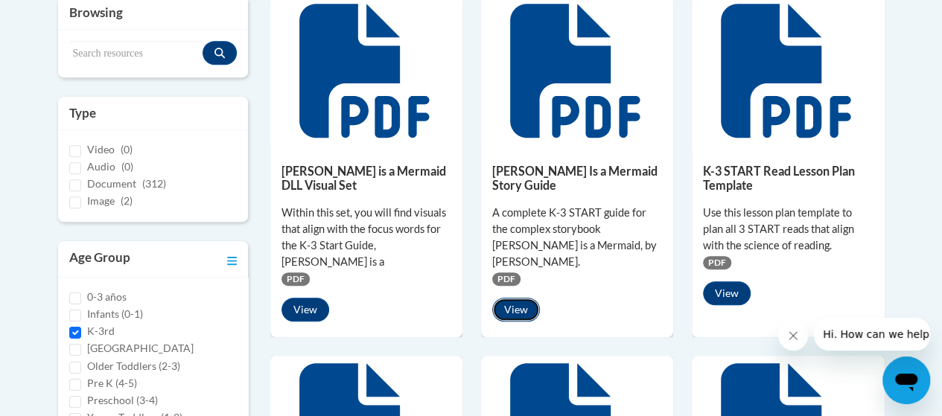
click at [511, 298] on button "View" at bounding box center [516, 310] width 48 height 24
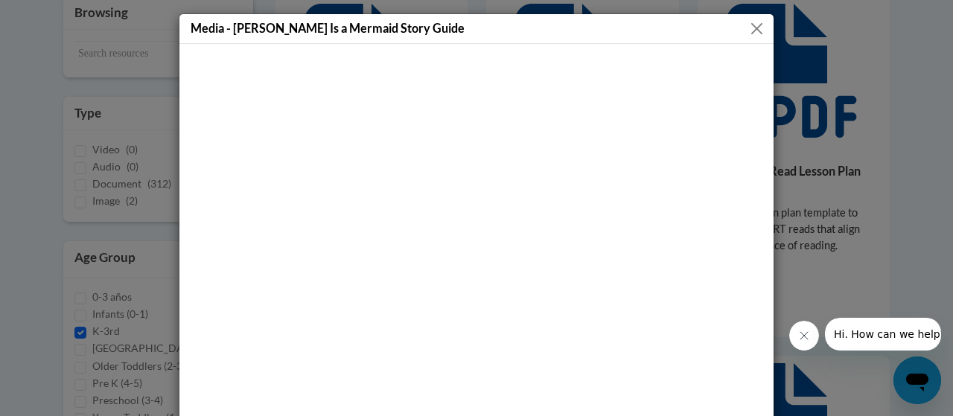
click at [750, 30] on button "Close" at bounding box center [756, 28] width 19 height 19
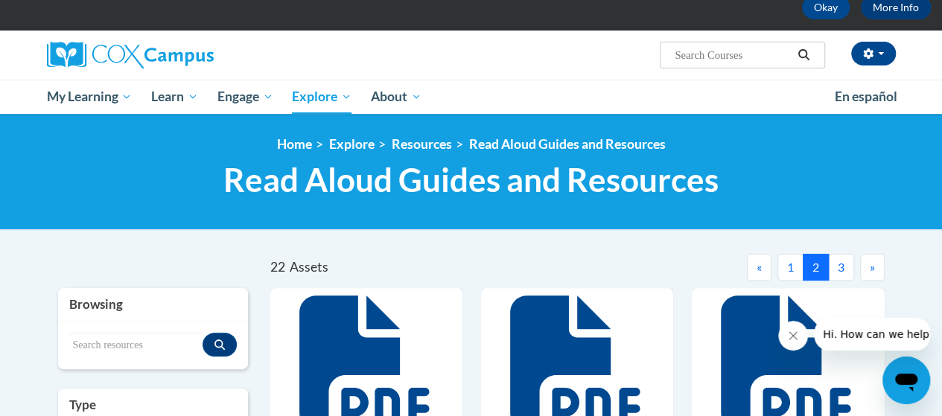
scroll to position [74, 0]
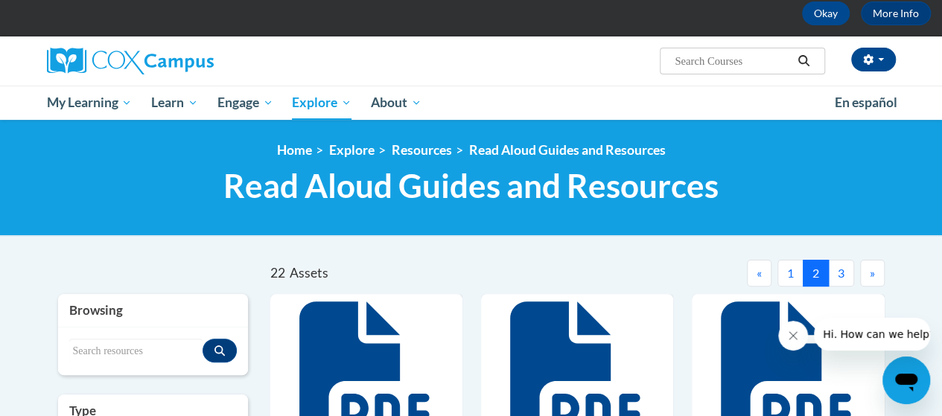
click at [791, 272] on button "1" at bounding box center [790, 273] width 26 height 27
click at [843, 272] on button "3" at bounding box center [841, 273] width 26 height 27
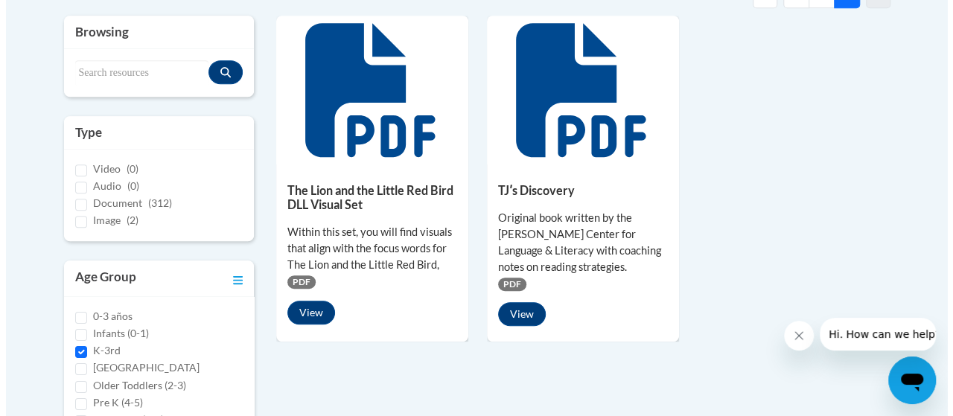
scroll to position [372, 0]
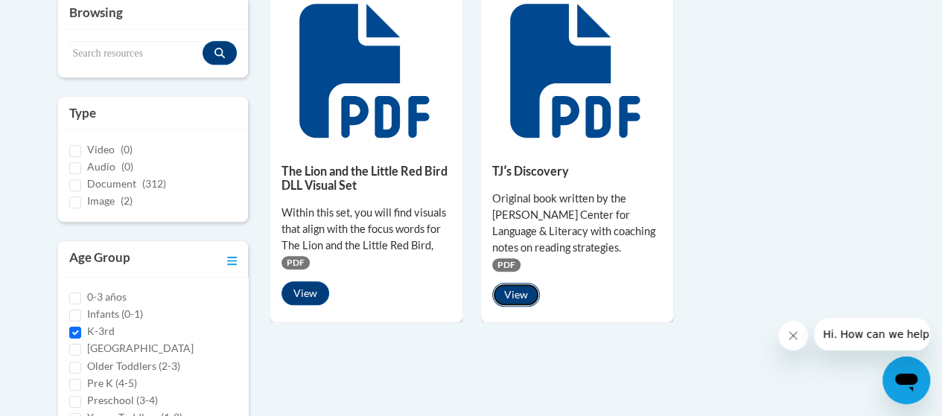
click at [520, 294] on button "View" at bounding box center [516, 295] width 48 height 24
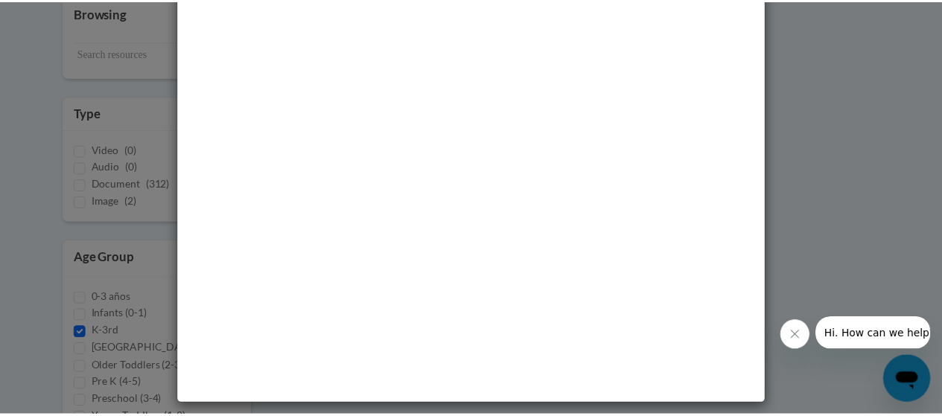
scroll to position [0, 0]
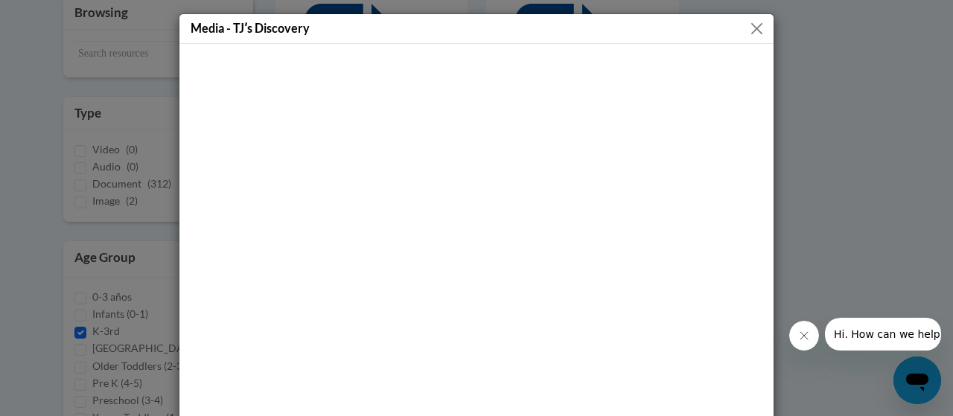
click at [748, 30] on button "Close" at bounding box center [756, 28] width 19 height 19
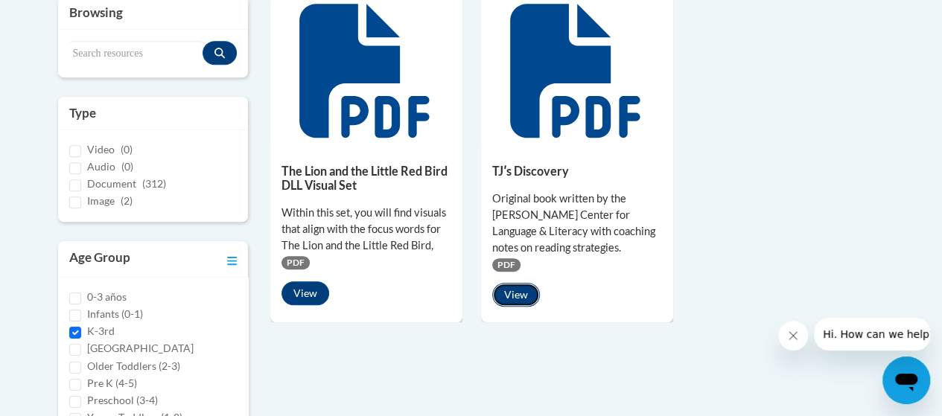
click at [526, 295] on button "View" at bounding box center [516, 295] width 48 height 24
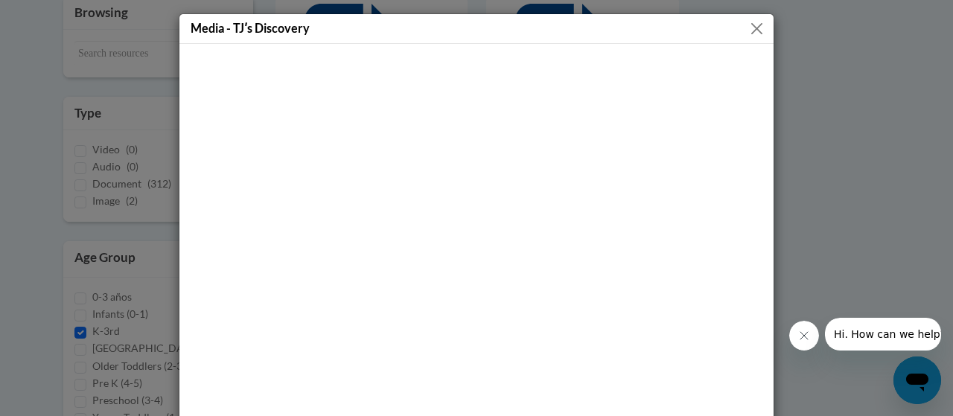
click at [747, 32] on button "Close" at bounding box center [756, 28] width 19 height 19
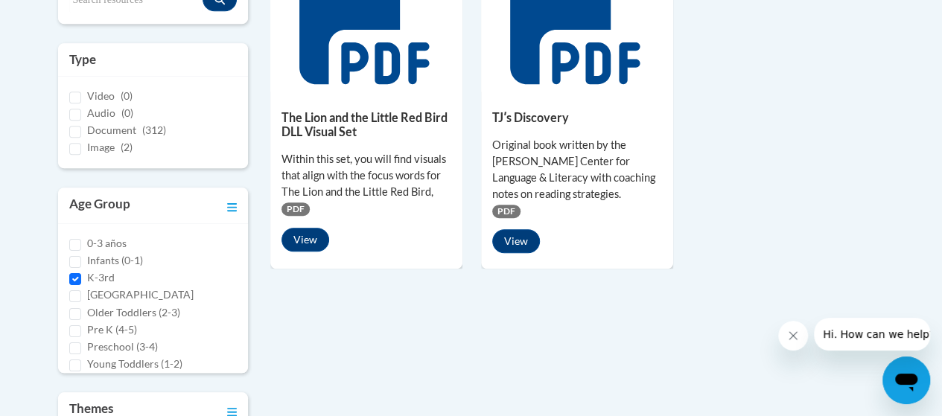
scroll to position [447, 0]
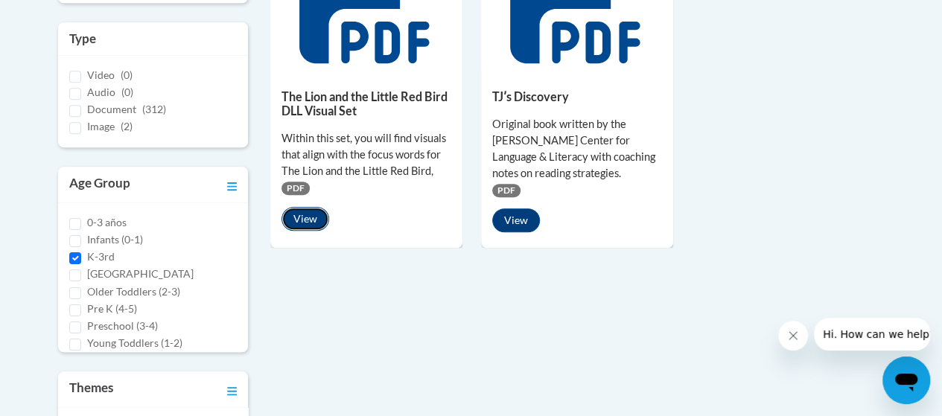
click at [314, 213] on button "View" at bounding box center [305, 219] width 48 height 24
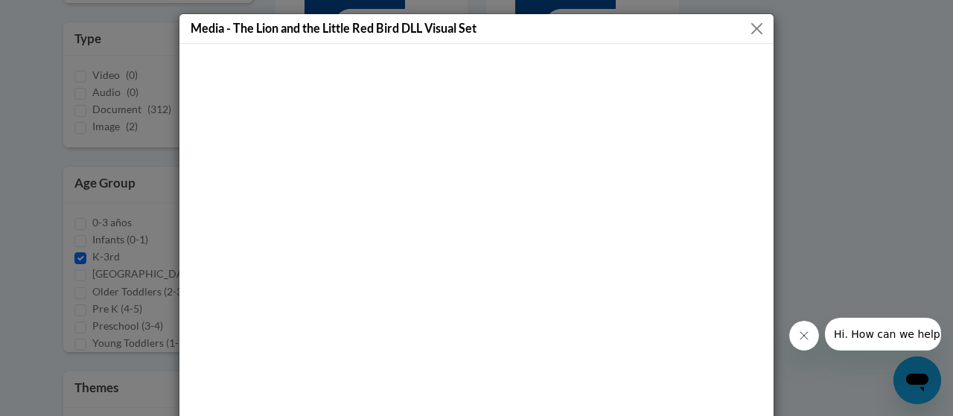
click at [755, 29] on button "Close" at bounding box center [756, 28] width 19 height 19
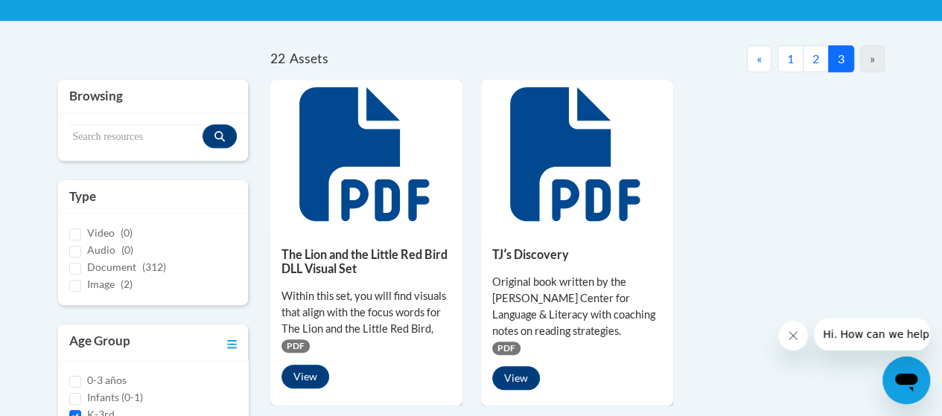
scroll to position [149, 0]
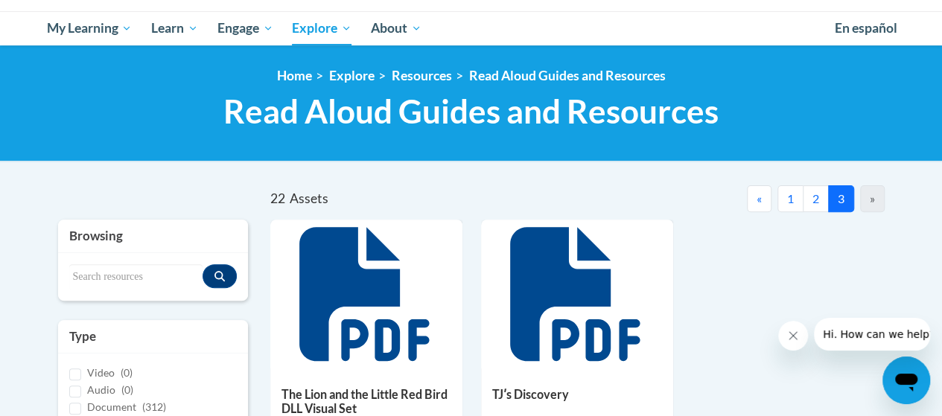
click at [781, 205] on button "1" at bounding box center [790, 198] width 26 height 27
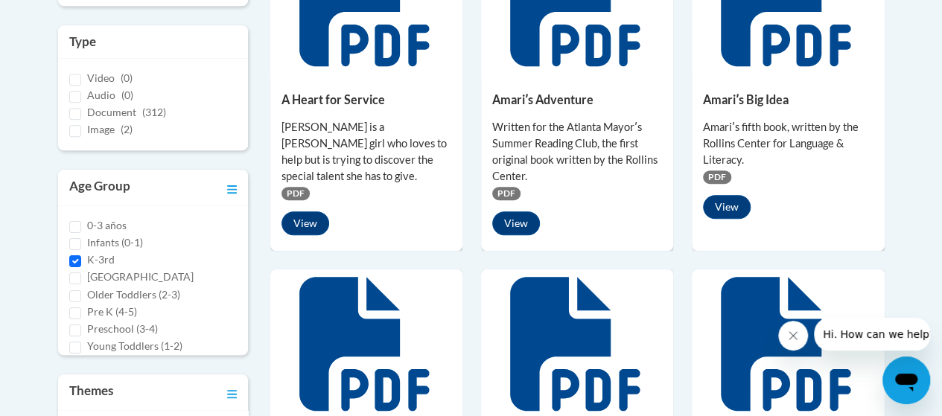
scroll to position [447, 0]
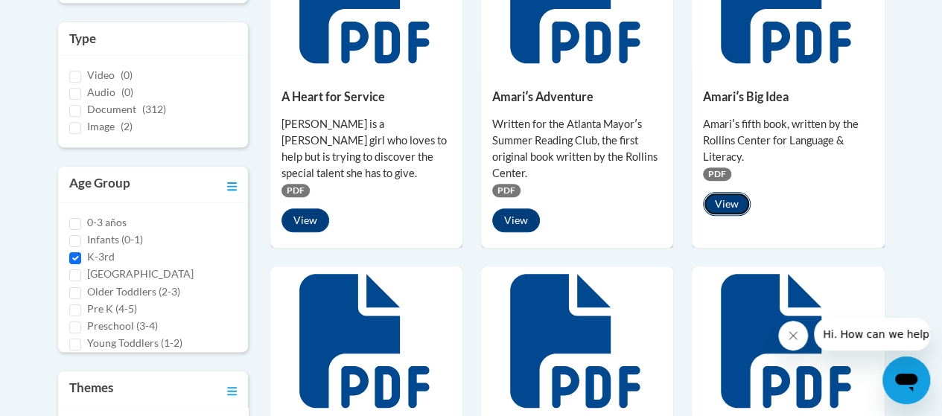
click at [722, 201] on button "View" at bounding box center [727, 204] width 48 height 24
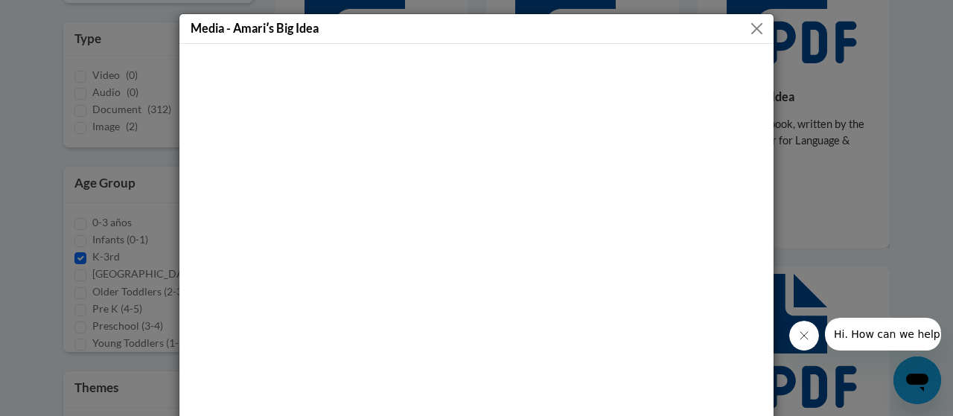
click at [753, 28] on button "Close" at bounding box center [756, 28] width 19 height 19
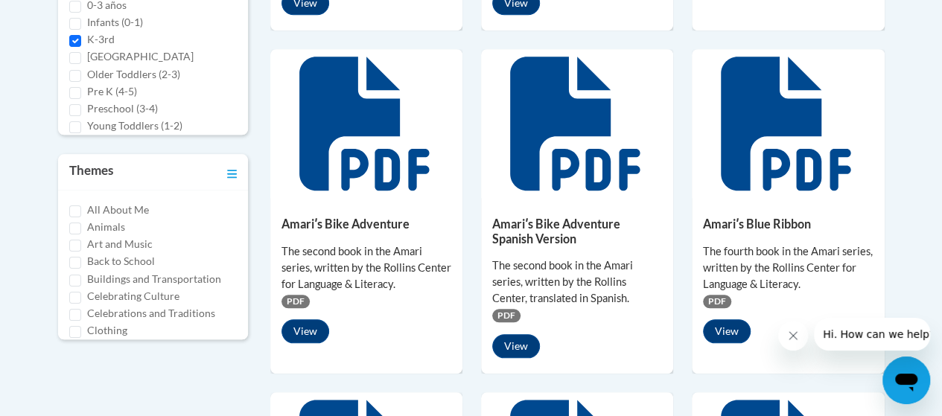
scroll to position [670, 0]
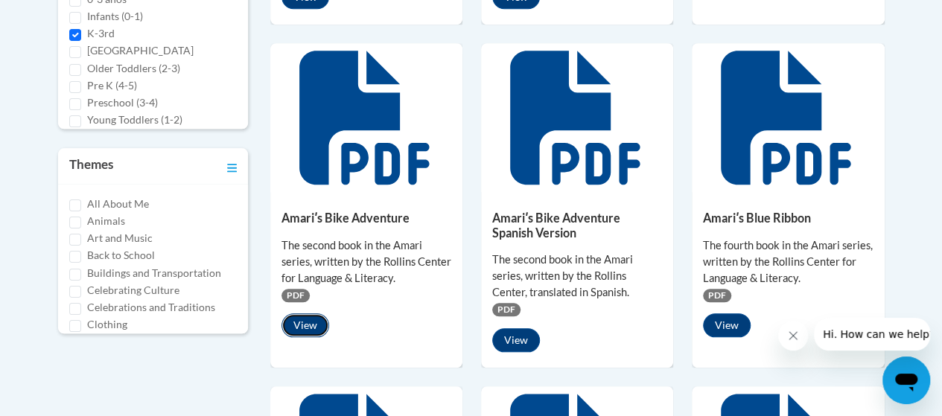
click at [304, 330] on button "View" at bounding box center [305, 325] width 48 height 24
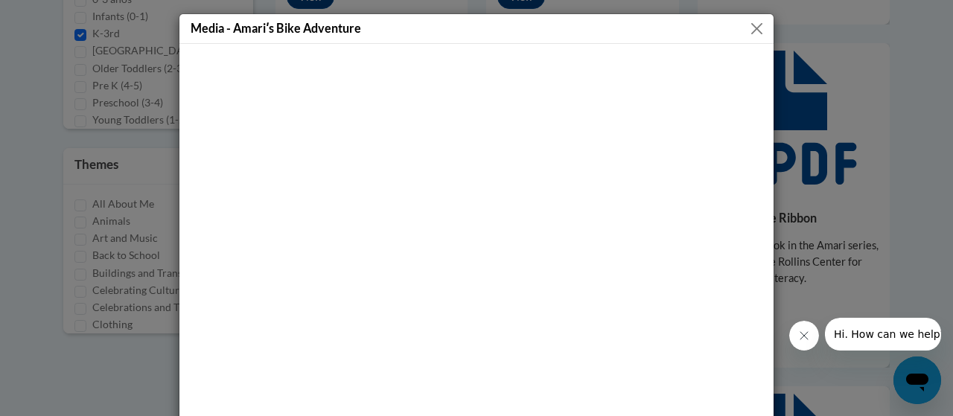
click at [756, 30] on button "Close" at bounding box center [756, 28] width 19 height 19
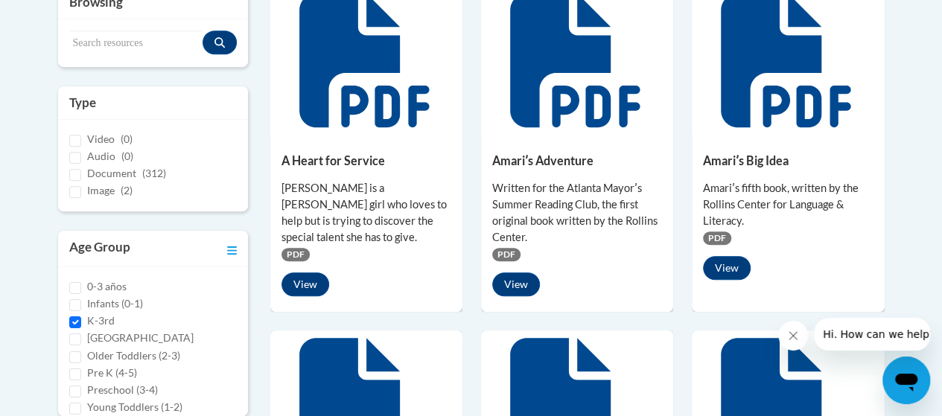
scroll to position [447, 0]
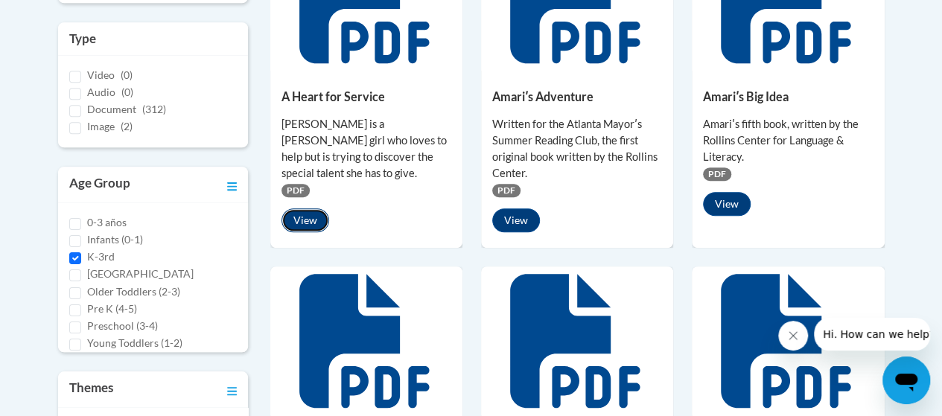
click at [293, 208] on button "View" at bounding box center [305, 220] width 48 height 24
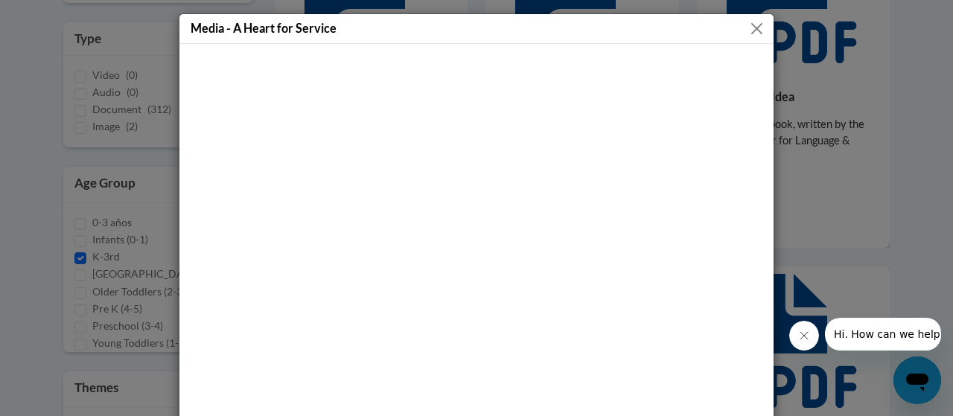
click at [749, 28] on button "Close" at bounding box center [756, 28] width 19 height 19
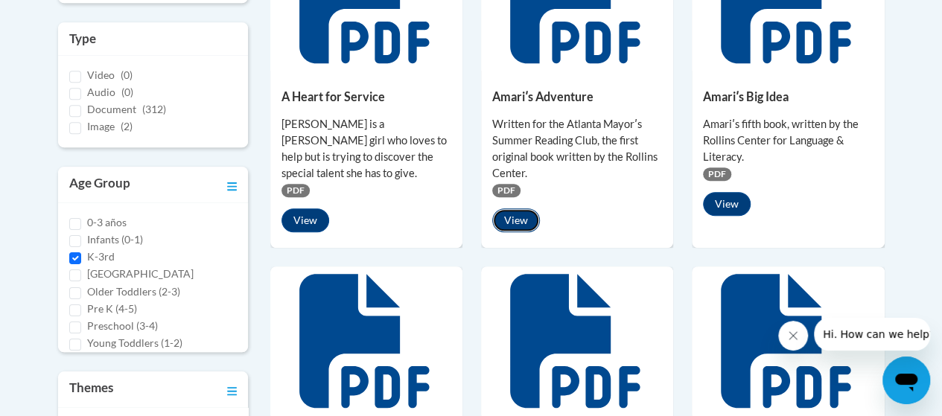
click at [511, 220] on button "View" at bounding box center [516, 220] width 48 height 24
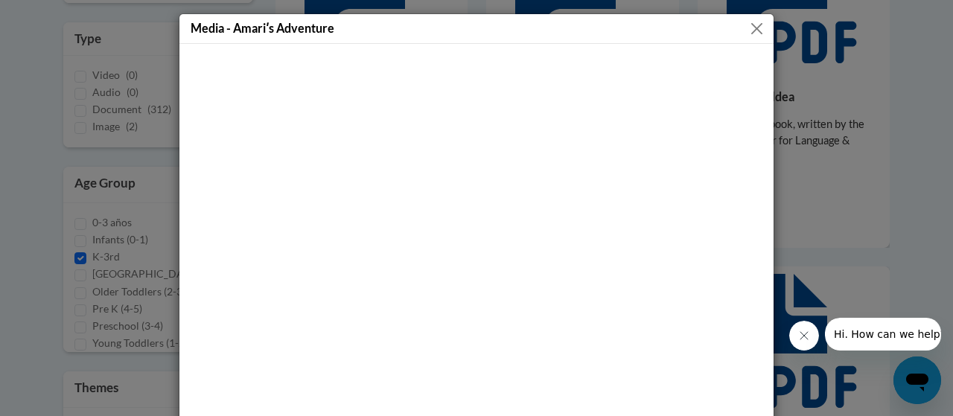
click at [747, 32] on button "Close" at bounding box center [756, 28] width 19 height 19
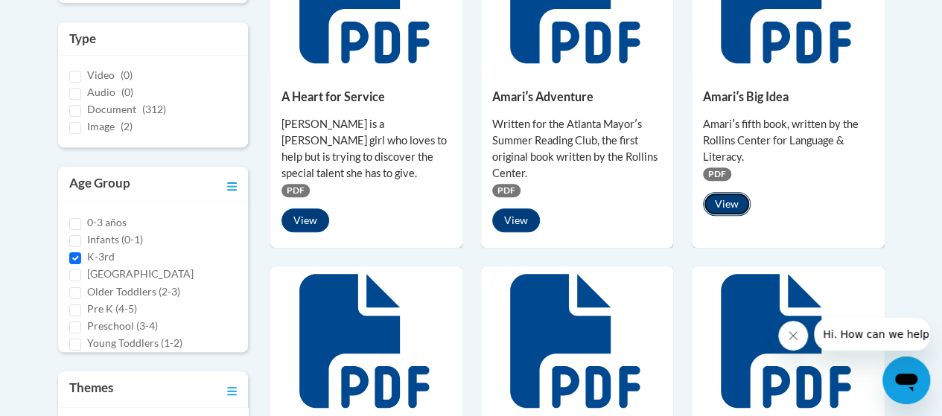
click at [737, 205] on button "View" at bounding box center [727, 204] width 48 height 24
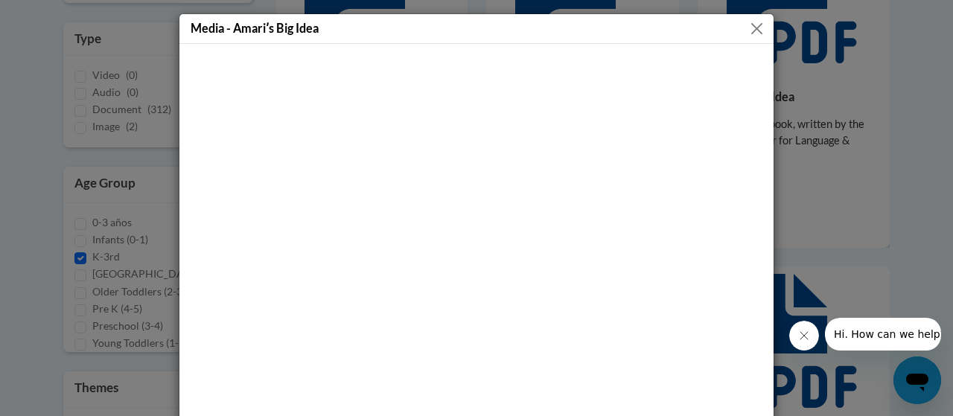
click at [747, 31] on button "Close" at bounding box center [756, 28] width 19 height 19
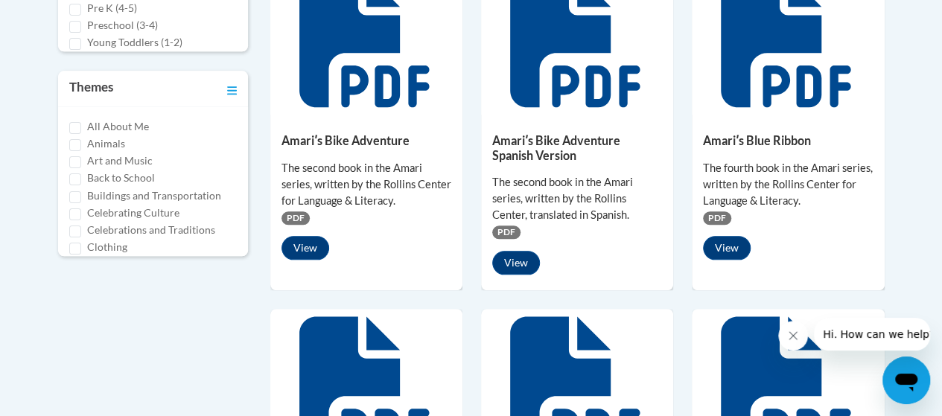
scroll to position [819, 0]
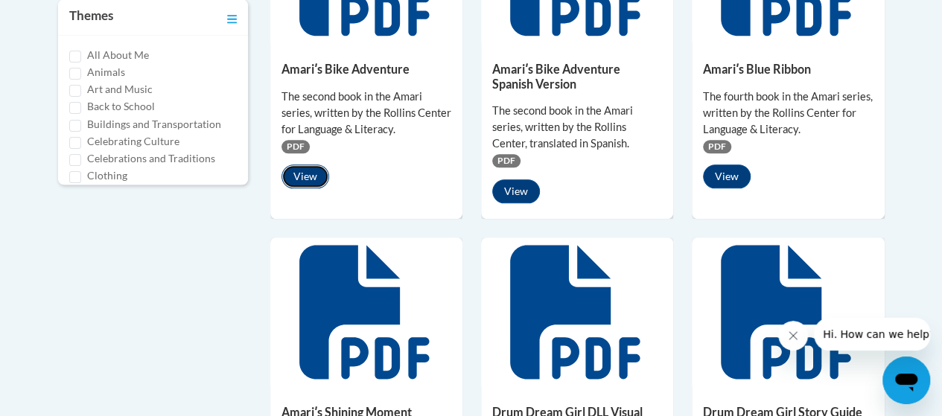
click at [304, 174] on button "View" at bounding box center [305, 177] width 48 height 24
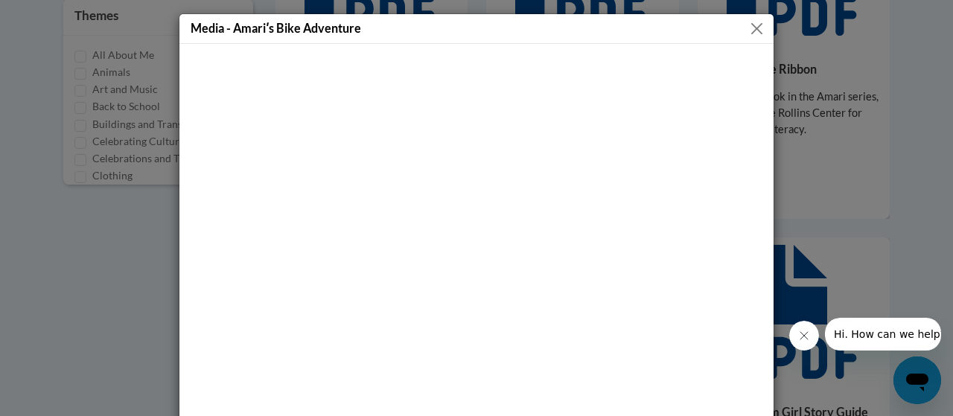
click at [751, 38] on div "Media - Amariʹs Bike Adventure" at bounding box center [476, 29] width 594 height 30
click at [747, 29] on button "Close" at bounding box center [756, 28] width 19 height 19
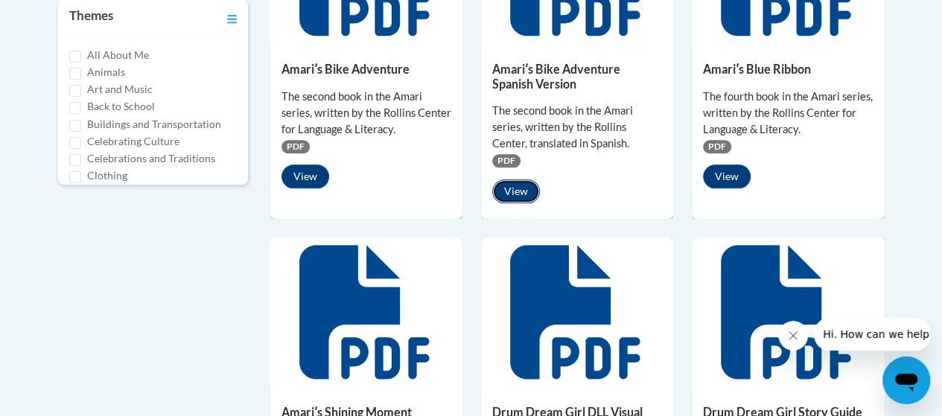
click at [520, 194] on button "View" at bounding box center [516, 191] width 48 height 24
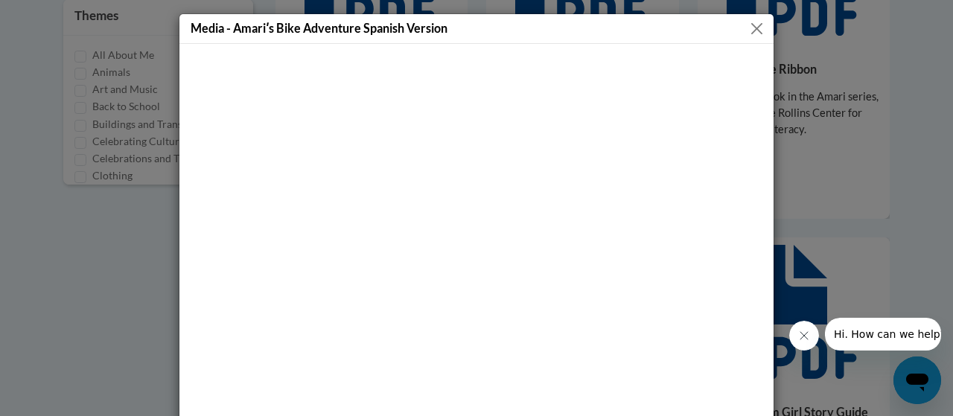
click at [750, 32] on button "Close" at bounding box center [756, 28] width 19 height 19
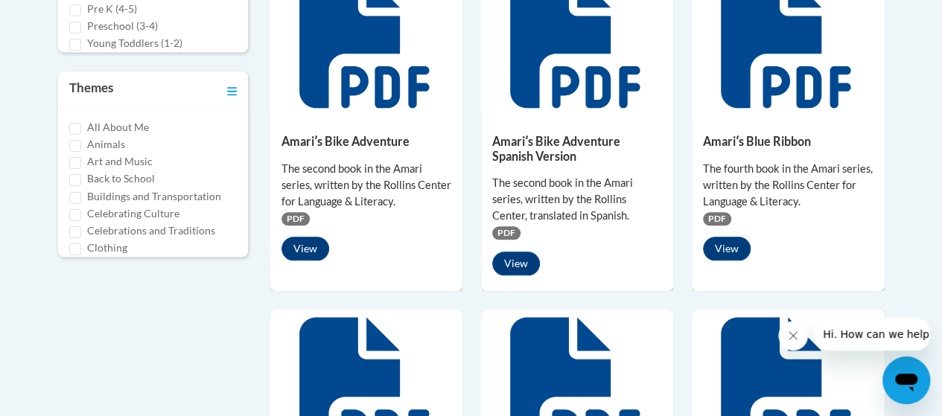
scroll to position [670, 0]
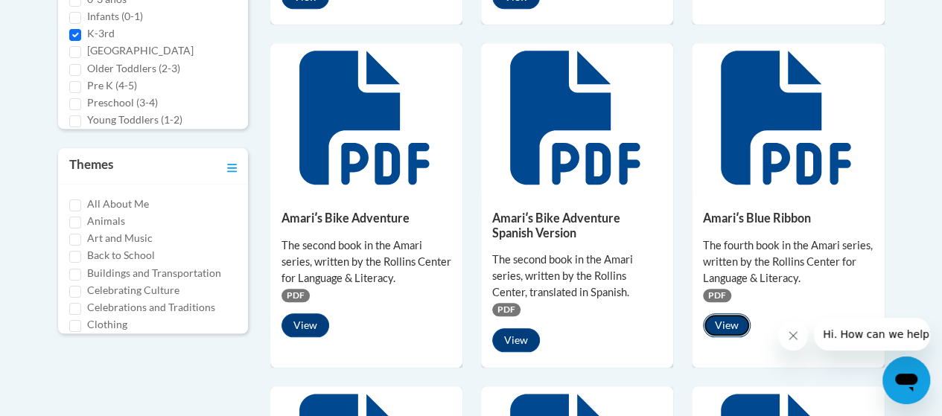
click at [730, 325] on button "View" at bounding box center [727, 325] width 48 height 24
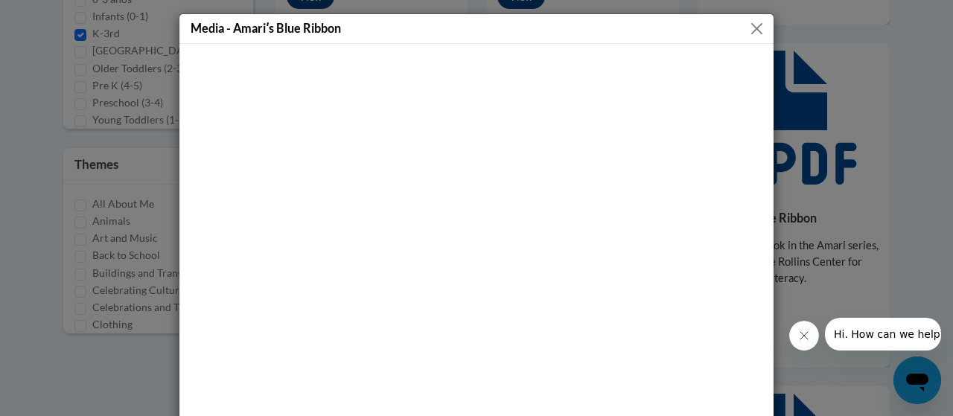
click at [747, 31] on button "Close" at bounding box center [756, 28] width 19 height 19
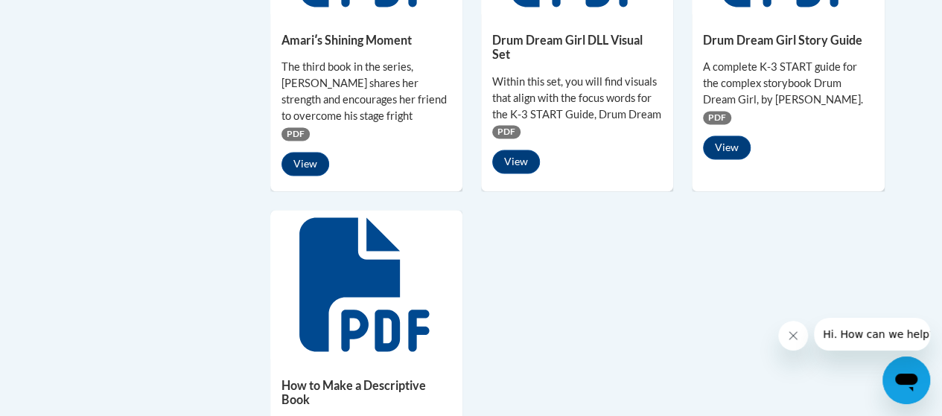
scroll to position [1117, 0]
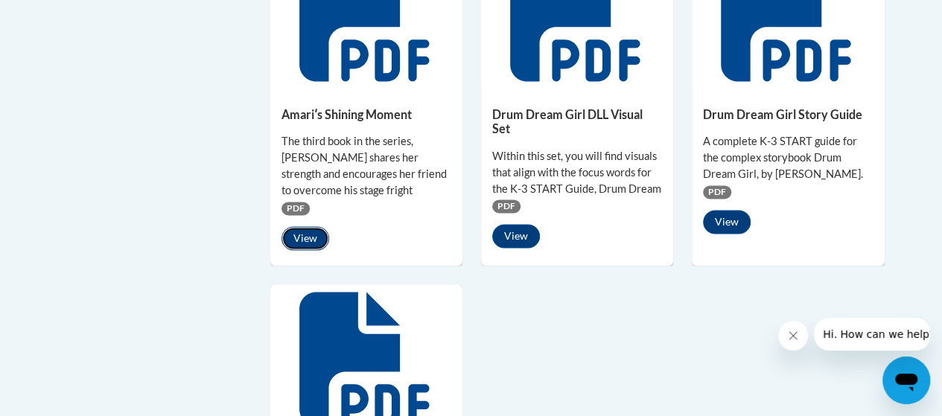
click at [313, 234] on button "View" at bounding box center [305, 238] width 48 height 24
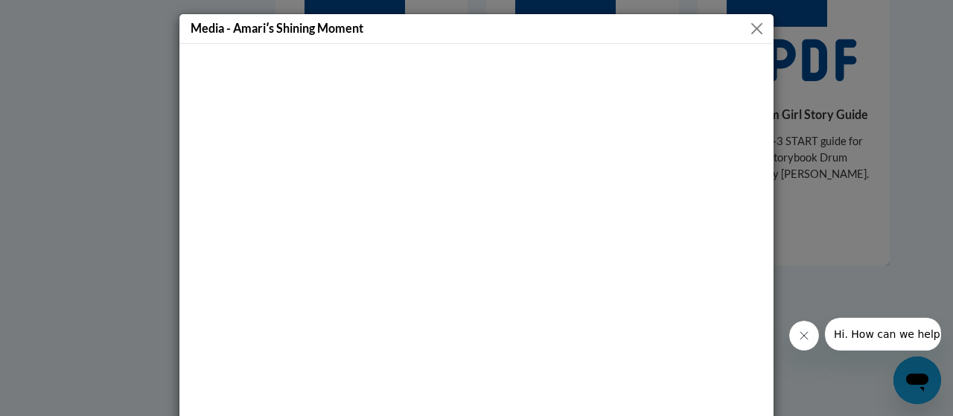
click at [750, 31] on button "Close" at bounding box center [756, 28] width 19 height 19
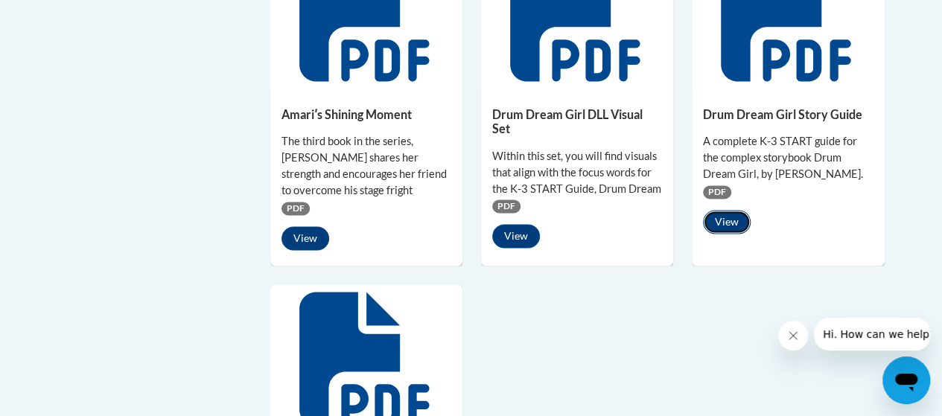
click at [735, 226] on button "View" at bounding box center [727, 222] width 48 height 24
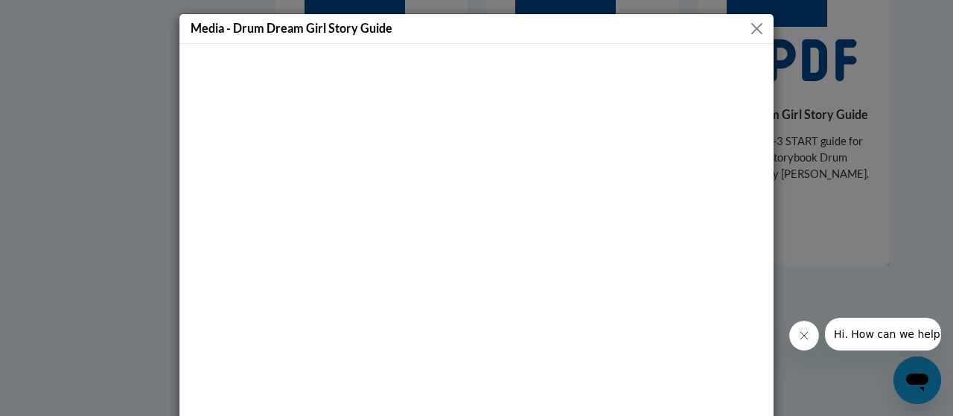
click at [741, 31] on div "Media - Drum Dream Girl Story Guide" at bounding box center [476, 29] width 594 height 30
click at [750, 31] on button "Close" at bounding box center [756, 28] width 19 height 19
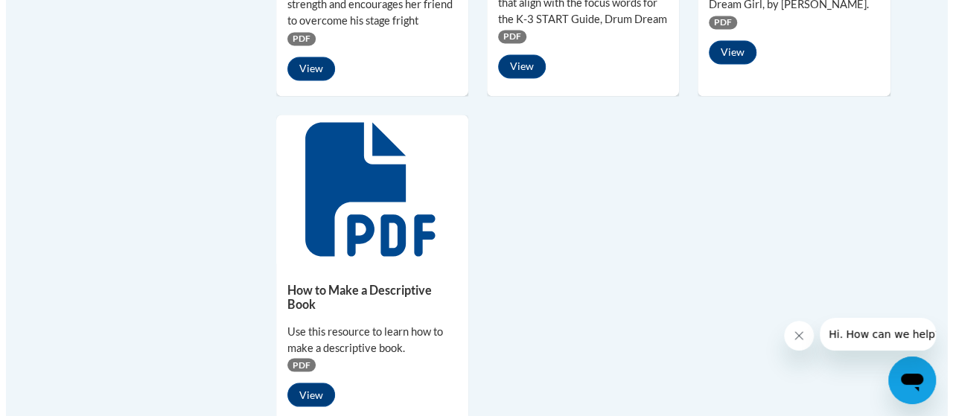
scroll to position [1340, 0]
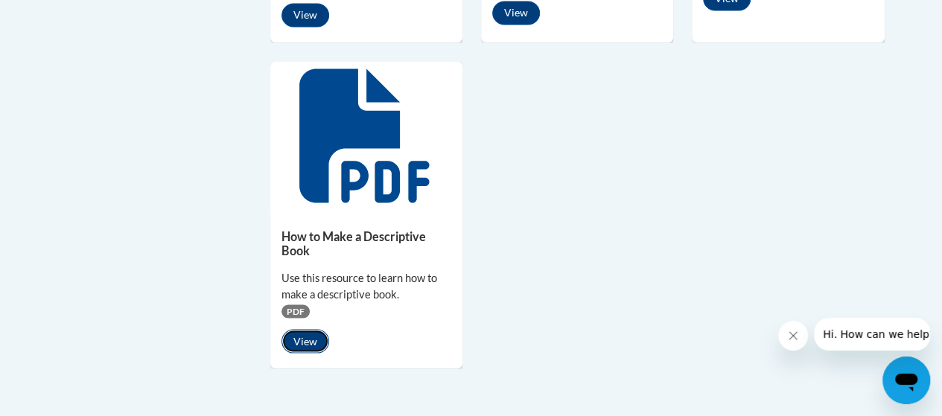
click at [298, 342] on button "View" at bounding box center [305, 341] width 48 height 24
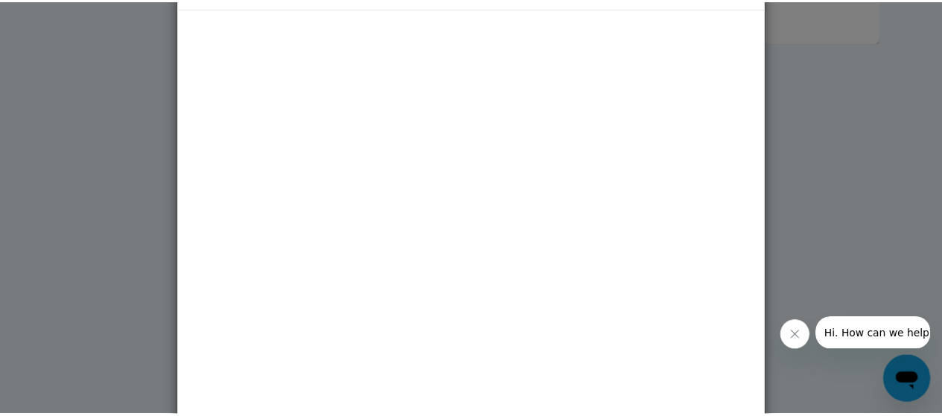
scroll to position [0, 0]
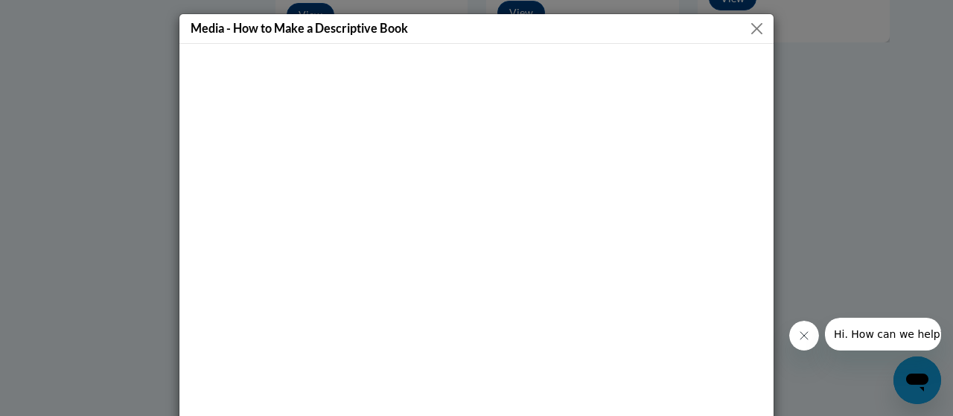
drag, startPoint x: 743, startPoint y: 25, endPoint x: 751, endPoint y: 26, distance: 8.2
click at [747, 26] on button "Close" at bounding box center [756, 28] width 19 height 19
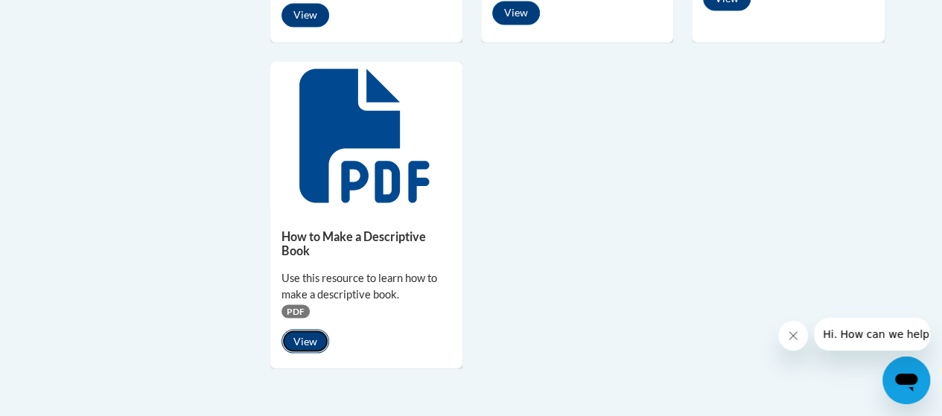
click at [307, 344] on button "View" at bounding box center [305, 341] width 48 height 24
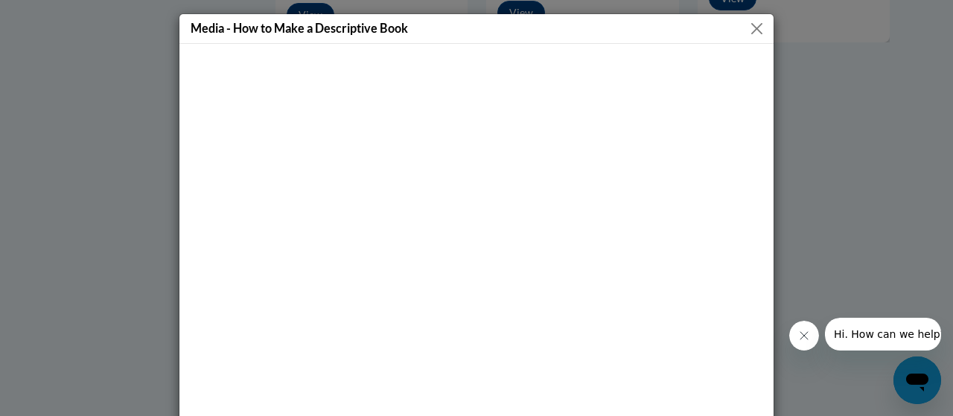
click at [750, 27] on button "Close" at bounding box center [756, 28] width 19 height 19
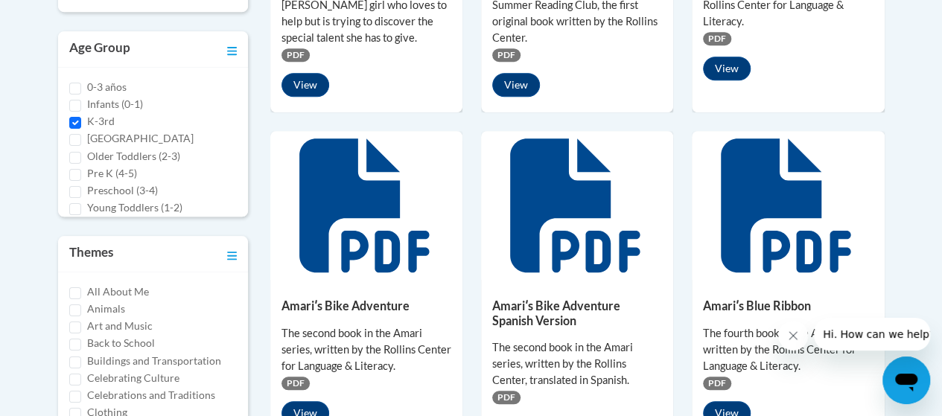
scroll to position [521, 0]
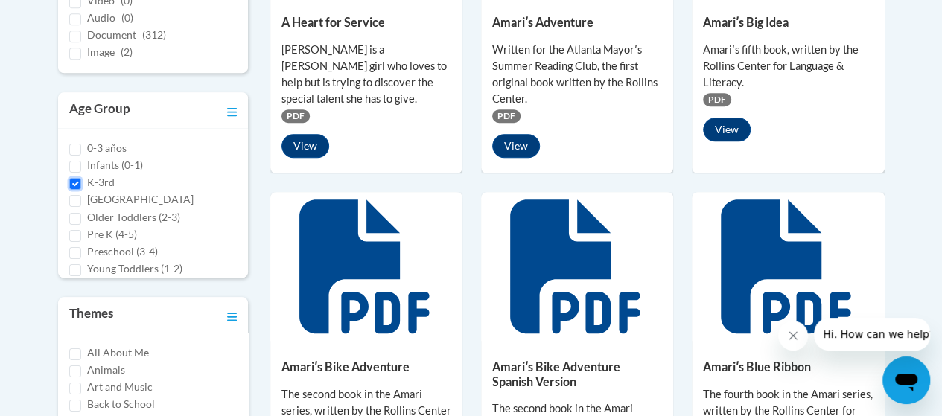
click at [74, 178] on input "K-3rd" at bounding box center [75, 184] width 12 height 12
checkbox input "false"
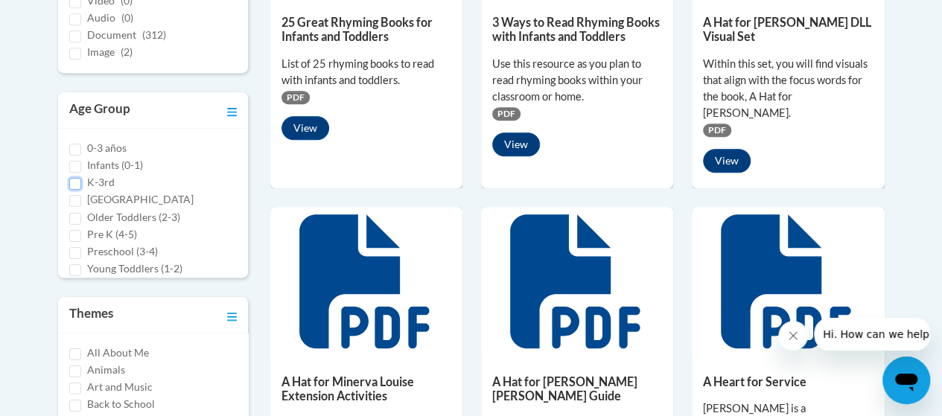
scroll to position [298, 0]
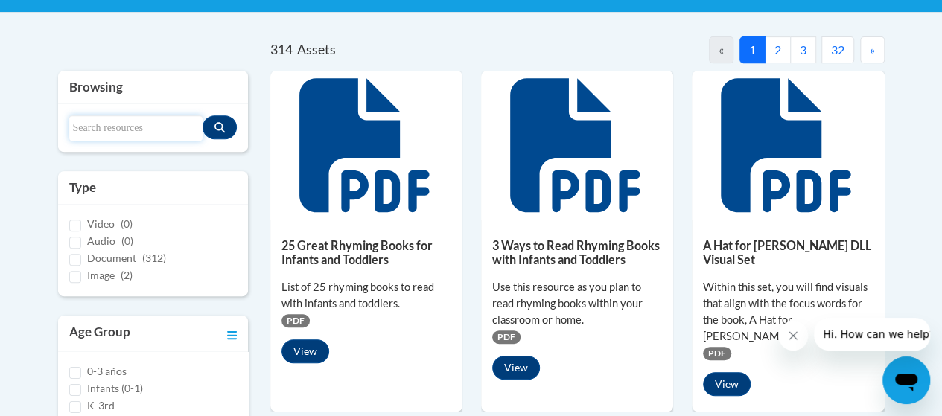
click at [122, 121] on input "Search resources" at bounding box center [135, 127] width 133 height 25
type input "amari"
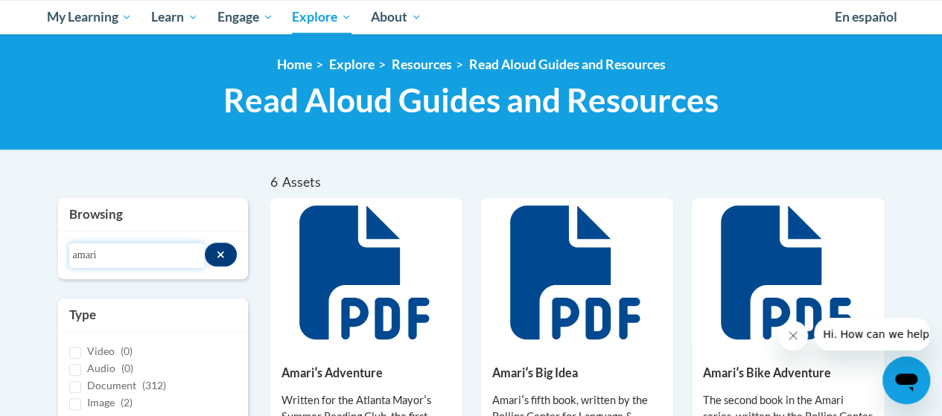
scroll to position [74, 0]
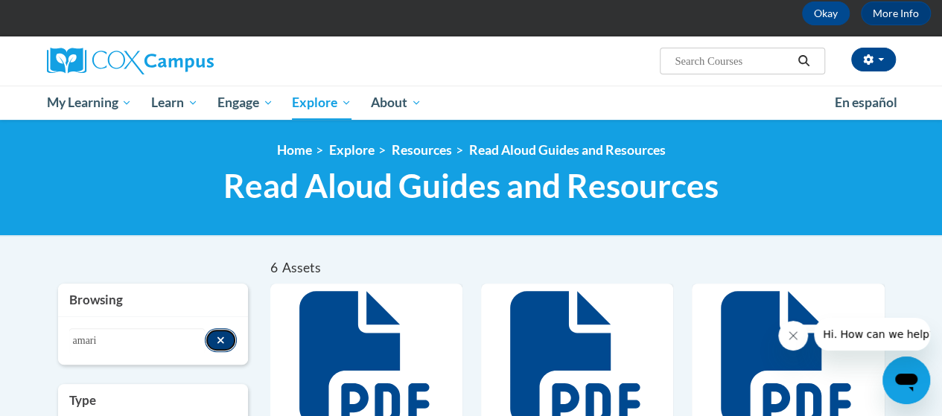
click at [218, 340] on icon "Search resources" at bounding box center [221, 340] width 8 height 10
